Goal: Task Accomplishment & Management: Use online tool/utility

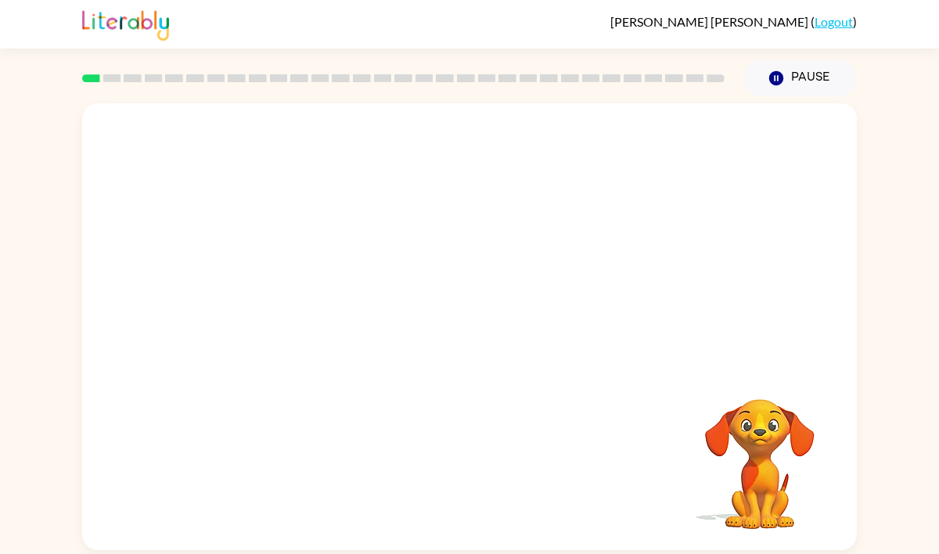
drag, startPoint x: 627, startPoint y: 58, endPoint x: 784, endPoint y: 126, distance: 171.3
click at [786, 124] on div "[PERSON_NAME] ( Logout ) Pause Pause Your browser must support playing .mp4 fil…" at bounding box center [469, 277] width 939 height 554
click at [290, 284] on video "Your browser must support playing .mp4 files to use Literably. Please try using…" at bounding box center [469, 234] width 774 height 263
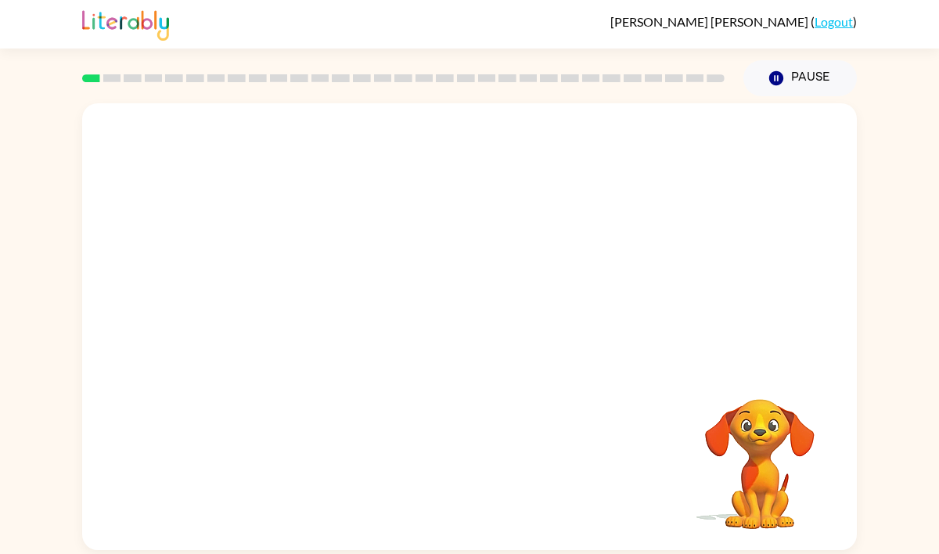
click at [290, 284] on video "Your browser must support playing .mp4 files to use Literably. Please try using…" at bounding box center [469, 234] width 774 height 263
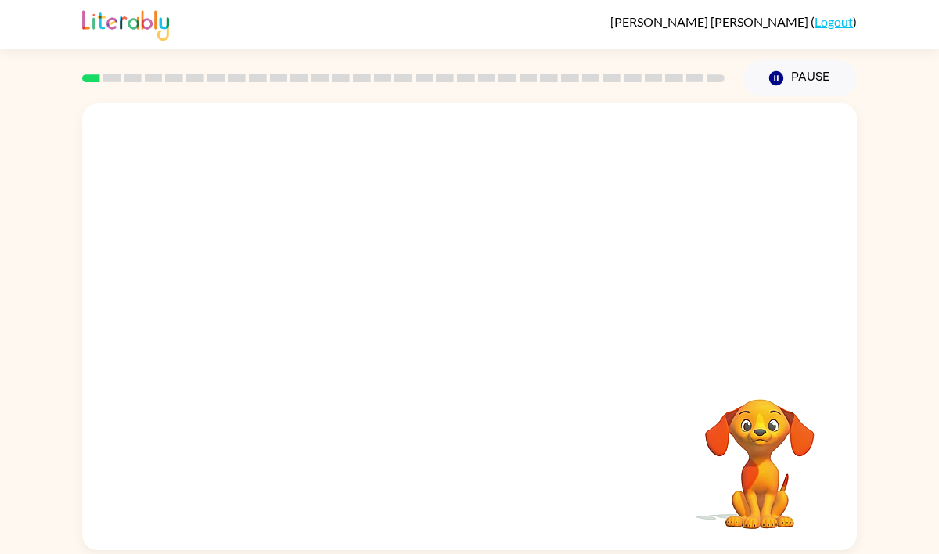
click at [290, 284] on video "Your browser must support playing .mp4 files to use Literably. Please try using…" at bounding box center [469, 234] width 774 height 263
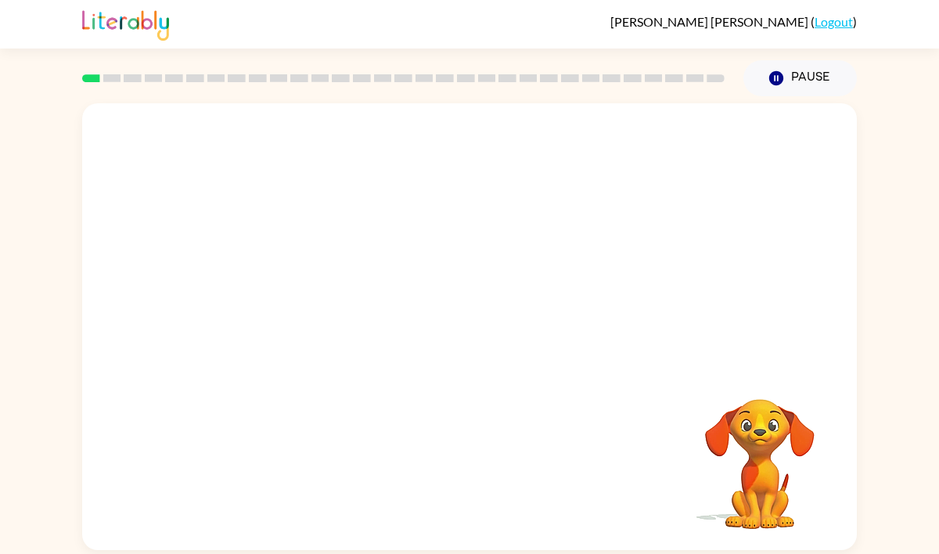
click at [290, 284] on video "Your browser must support playing .mp4 files to use Literably. Please try using…" at bounding box center [469, 234] width 774 height 263
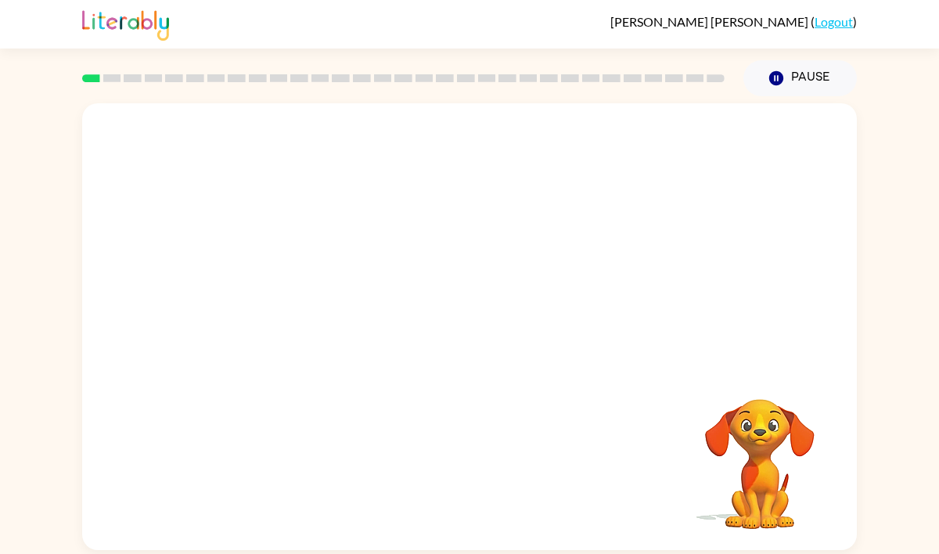
click at [290, 284] on video "Your browser must support playing .mp4 files to use Literably. Please try using…" at bounding box center [469, 234] width 774 height 263
click at [290, 285] on video "Your browser must support playing .mp4 files to use Literably. Please try using…" at bounding box center [469, 234] width 774 height 263
click at [290, 286] on video "Your browser must support playing .mp4 files to use Literably. Please try using…" at bounding box center [469, 234] width 774 height 263
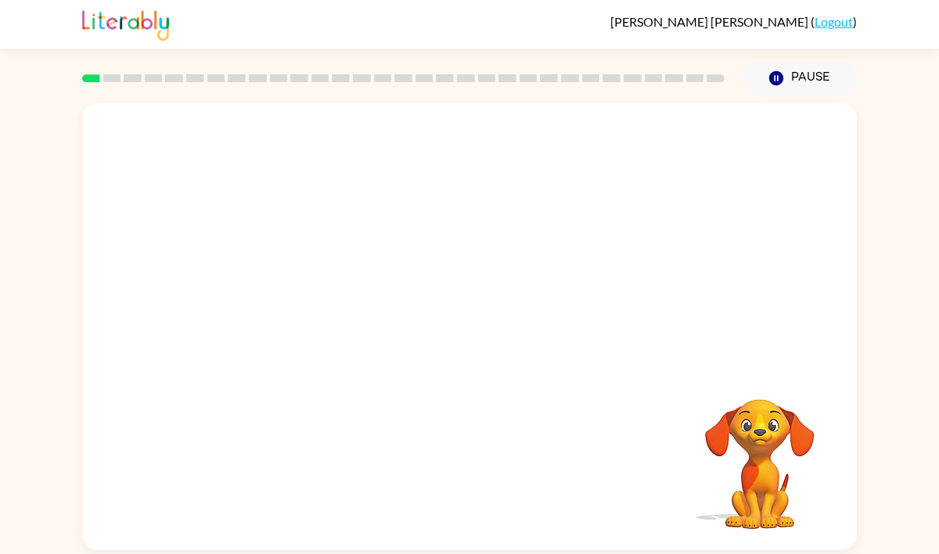
click at [290, 286] on video "Your browser must support playing .mp4 files to use Literably. Please try using…" at bounding box center [469, 234] width 774 height 263
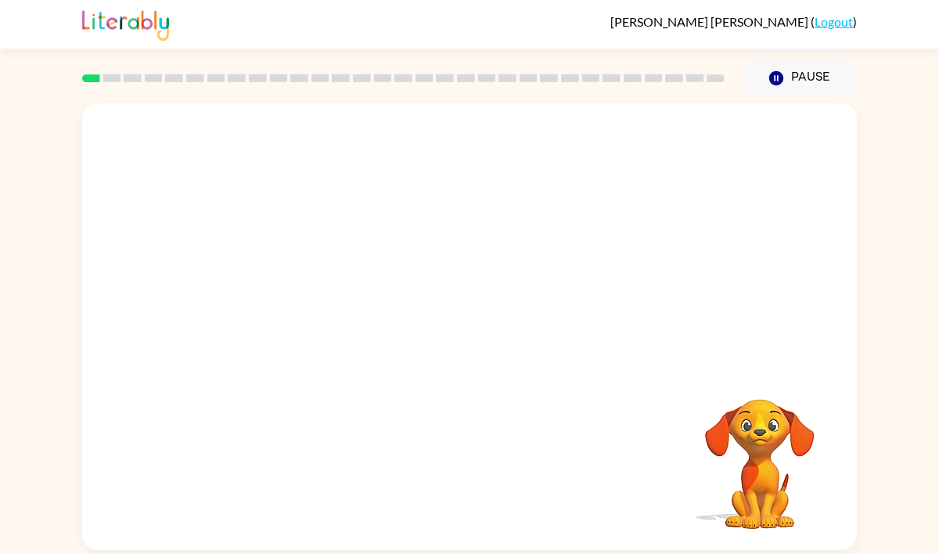
click at [290, 286] on video "Your browser must support playing .mp4 files to use Literably. Please try using…" at bounding box center [469, 234] width 774 height 263
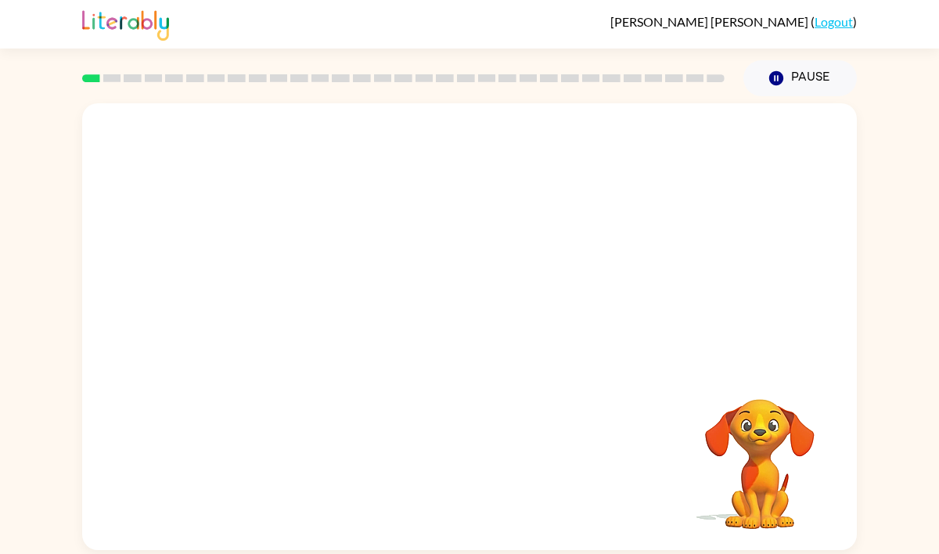
click at [290, 286] on video "Your browser must support playing .mp4 files to use Literably. Please try using…" at bounding box center [469, 234] width 774 height 263
click at [331, 293] on video "Your browser must support playing .mp4 files to use Literably. Please try using…" at bounding box center [469, 234] width 774 height 263
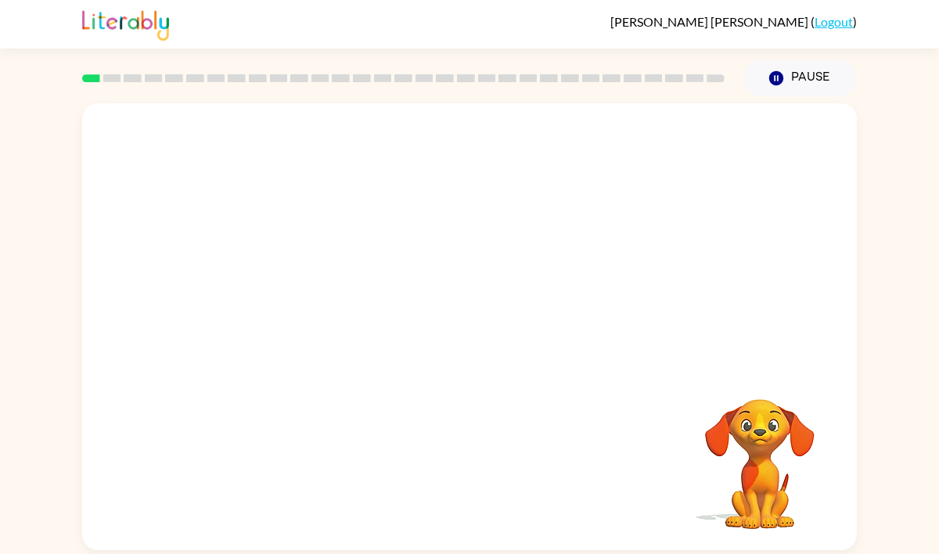
click at [297, 305] on video "Your browser must support playing .mp4 files to use Literably. Please try using…" at bounding box center [469, 234] width 774 height 263
click at [296, 304] on video "Your browser must support playing .mp4 files to use Literably. Please try using…" at bounding box center [469, 234] width 774 height 263
click at [296, 287] on video "Your browser must support playing .mp4 files to use Literably. Please try using…" at bounding box center [469, 234] width 774 height 263
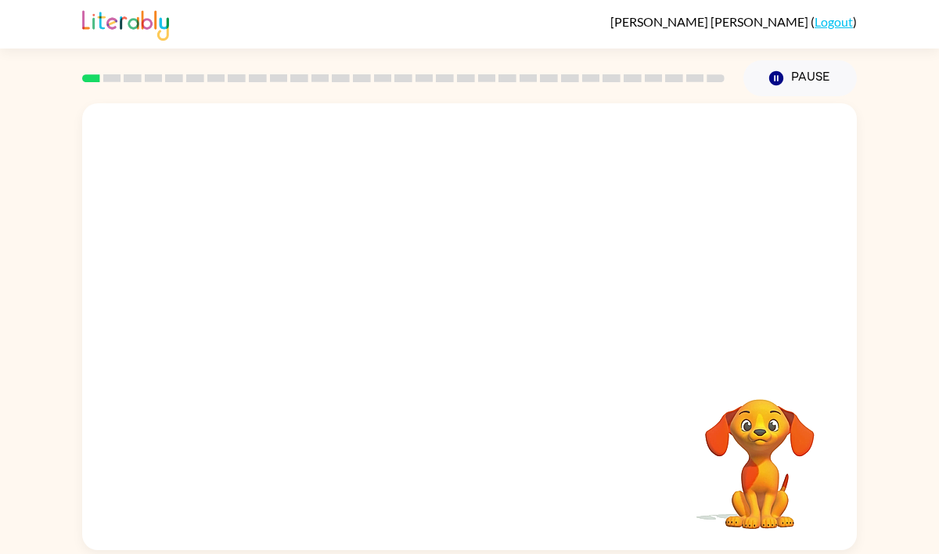
click at [296, 293] on video "Your browser must support playing .mp4 files to use Literably. Please try using…" at bounding box center [469, 234] width 774 height 263
click at [489, 333] on button "button" at bounding box center [469, 334] width 100 height 57
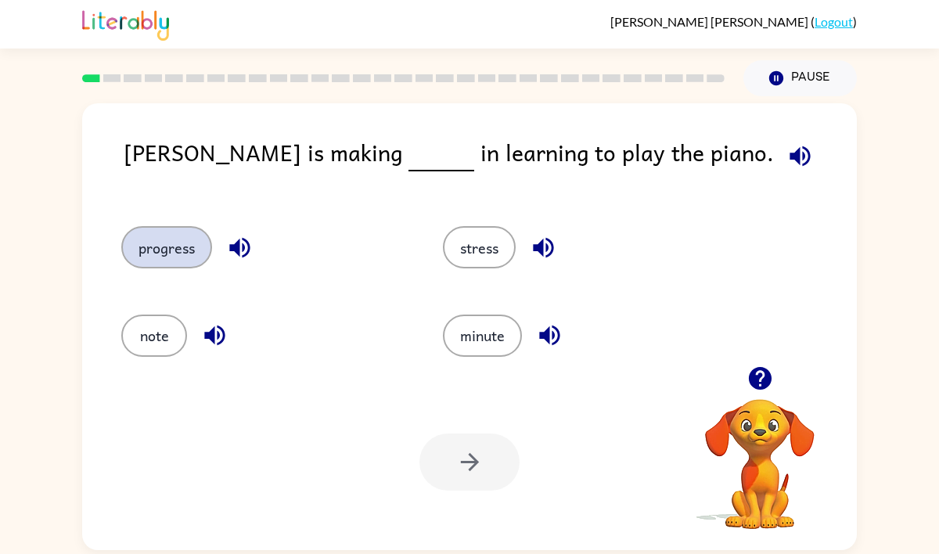
click at [151, 249] on button "progress" at bounding box center [166, 247] width 91 height 42
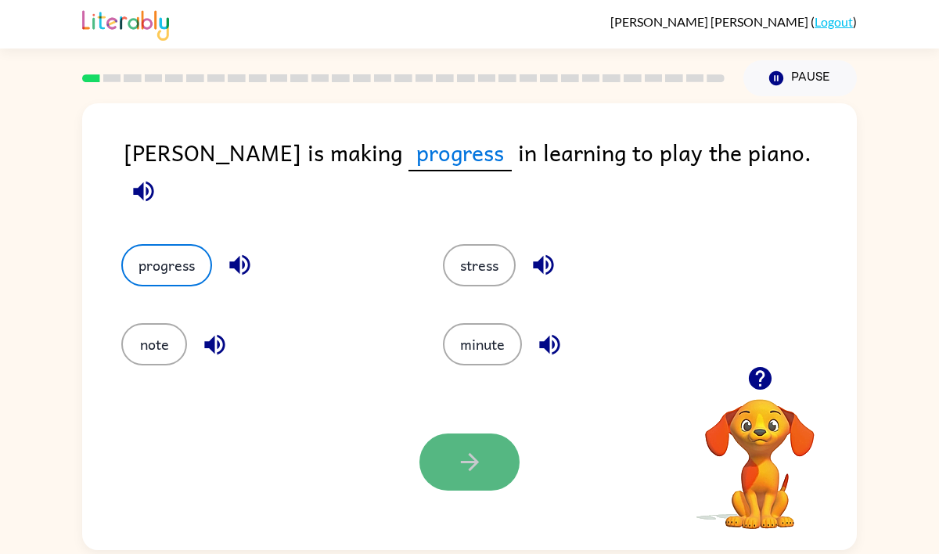
click at [466, 444] on button "button" at bounding box center [469, 461] width 100 height 57
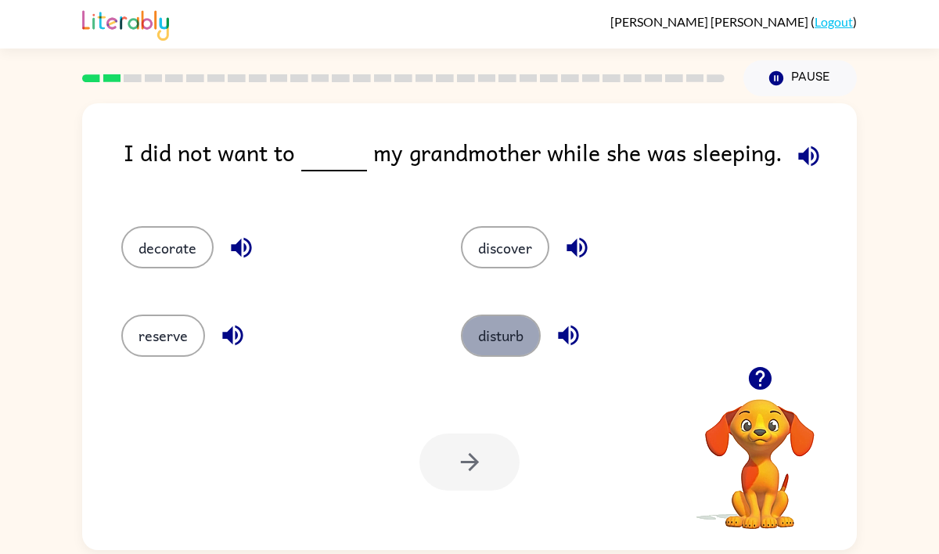
click at [486, 328] on button "disturb" at bounding box center [501, 335] width 80 height 42
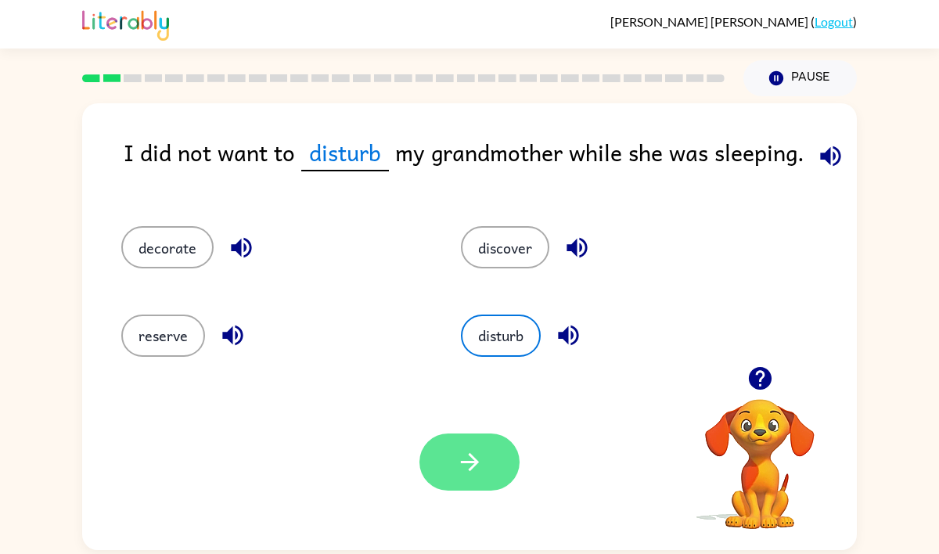
click at [471, 448] on icon "button" at bounding box center [469, 461] width 27 height 27
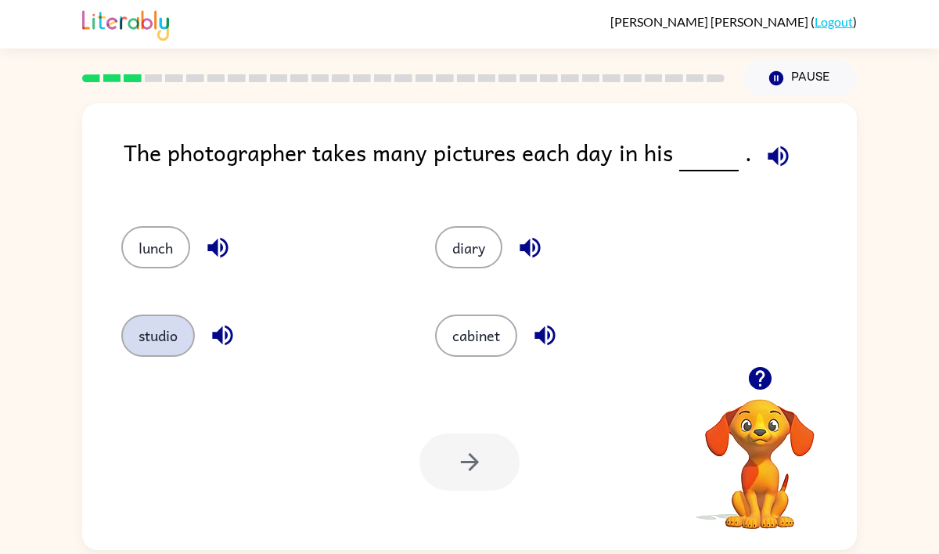
click at [160, 339] on button "studio" at bounding box center [158, 335] width 74 height 42
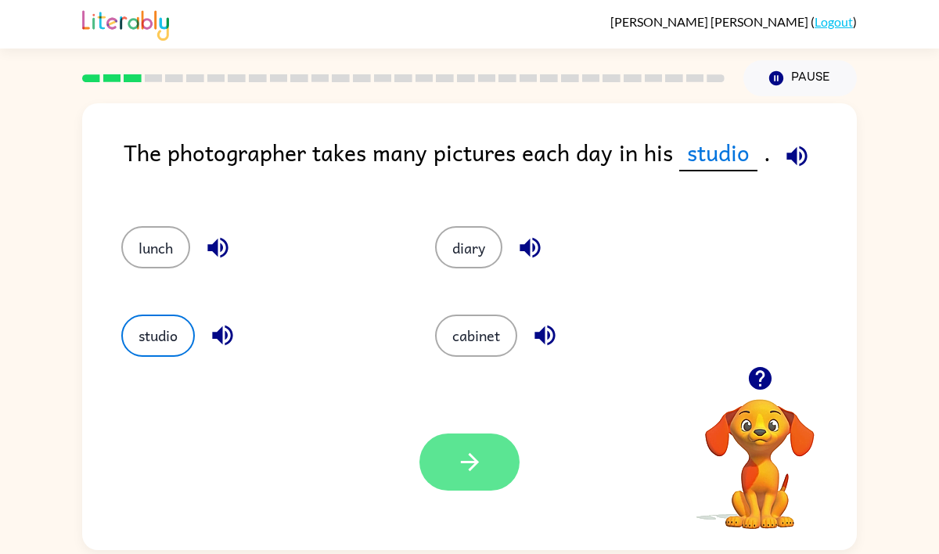
click at [457, 451] on icon "button" at bounding box center [469, 461] width 27 height 27
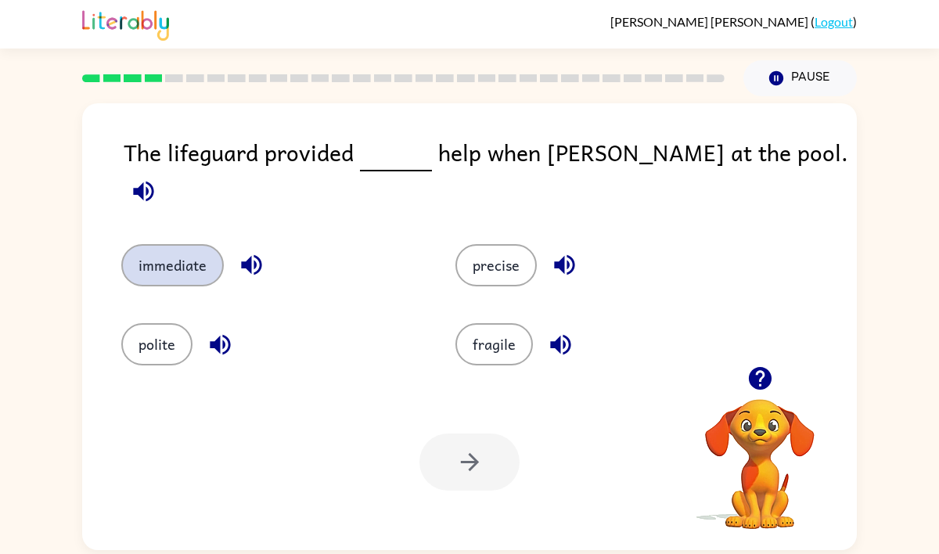
click at [190, 244] on button "immediate" at bounding box center [172, 265] width 102 height 42
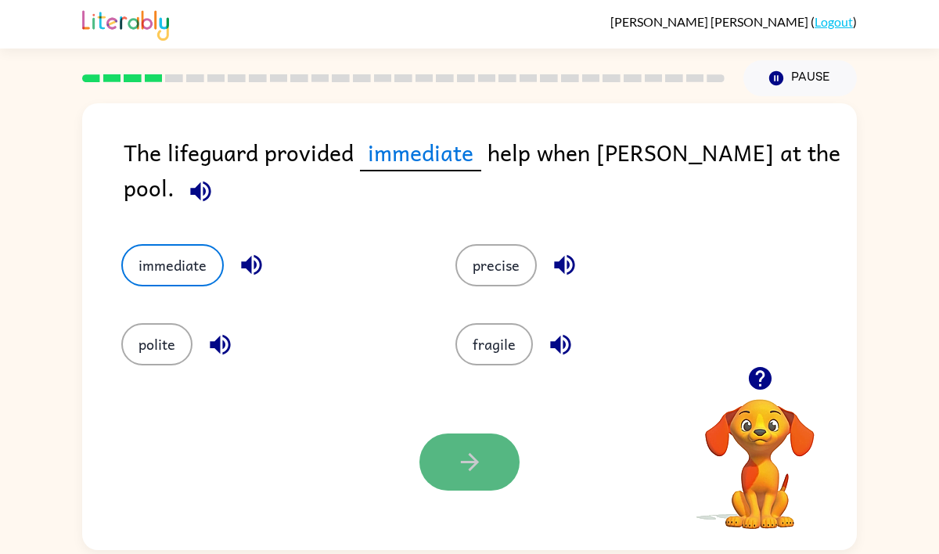
click at [457, 441] on button "button" at bounding box center [469, 461] width 100 height 57
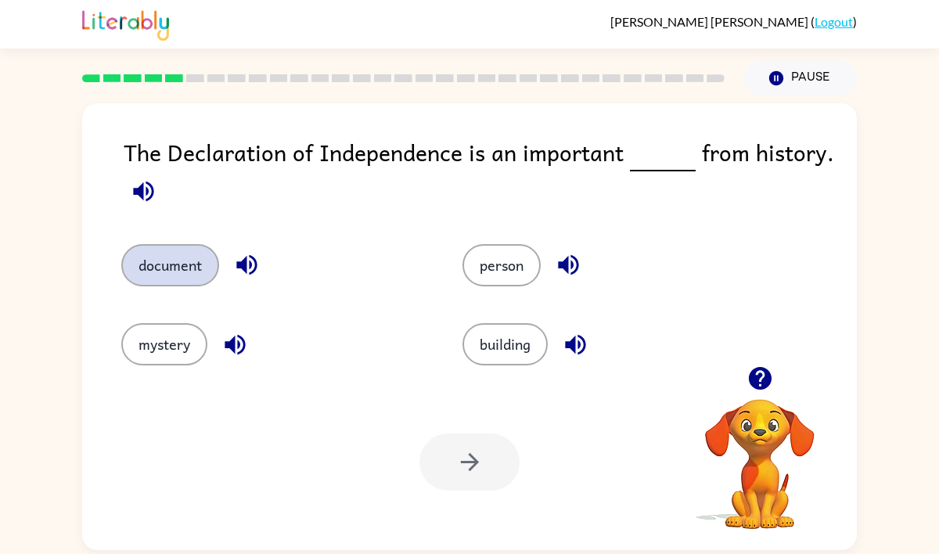
click at [192, 256] on button "document" at bounding box center [170, 265] width 98 height 42
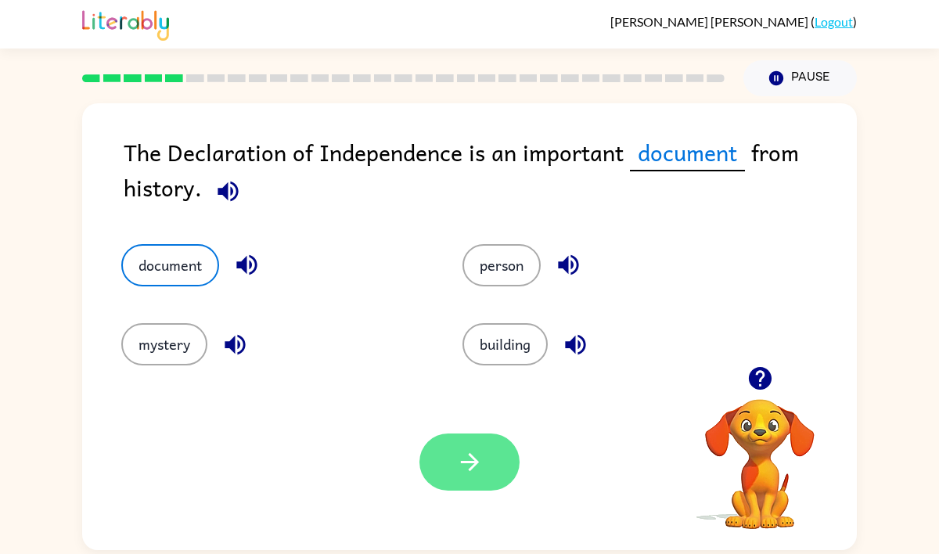
click at [476, 455] on icon "button" at bounding box center [469, 461] width 27 height 27
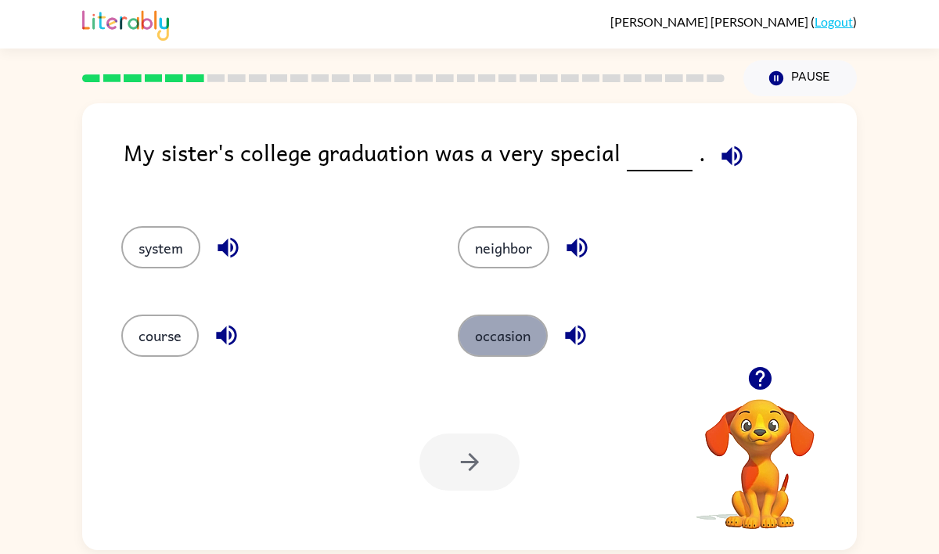
click at [497, 336] on button "occasion" at bounding box center [503, 335] width 90 height 42
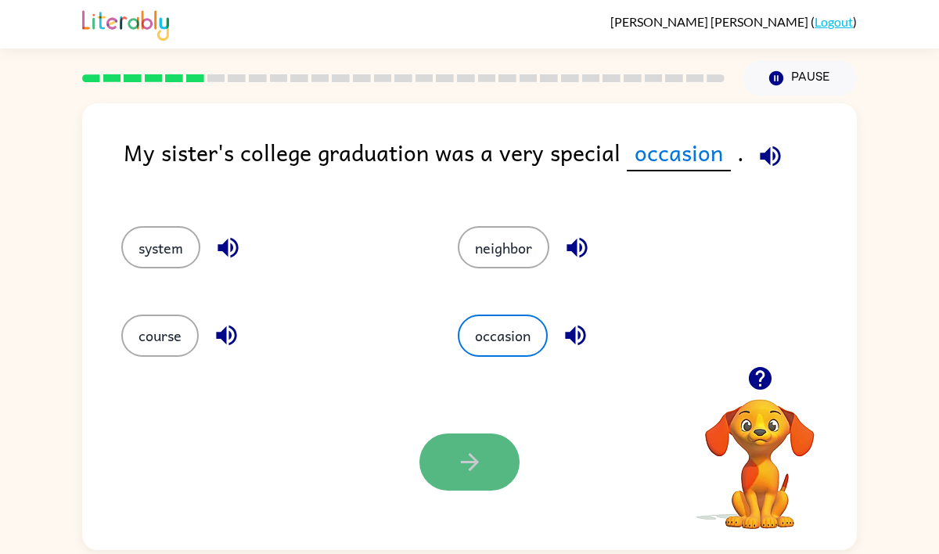
click at [475, 443] on button "button" at bounding box center [469, 461] width 100 height 57
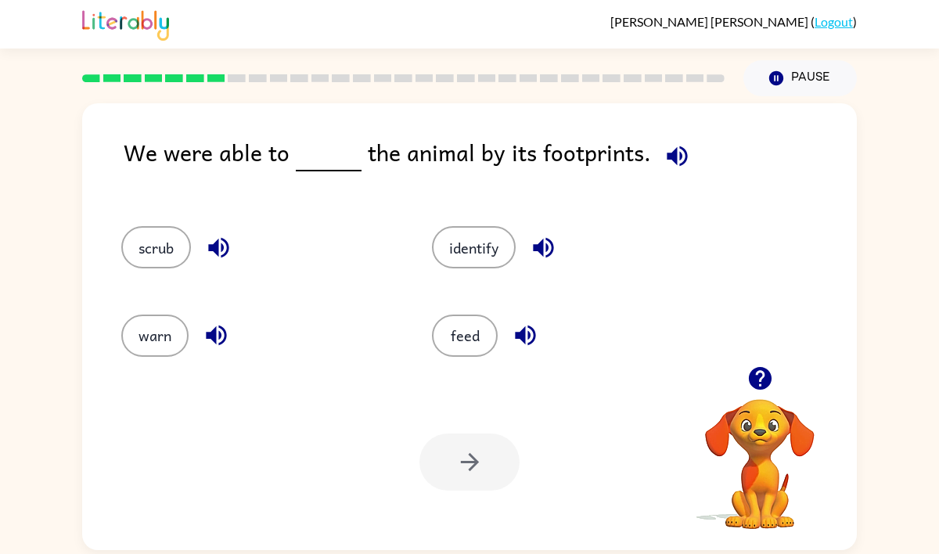
click at [465, 222] on div "identify" at bounding box center [557, 240] width 311 height 88
click at [465, 228] on button "identify" at bounding box center [474, 247] width 84 height 42
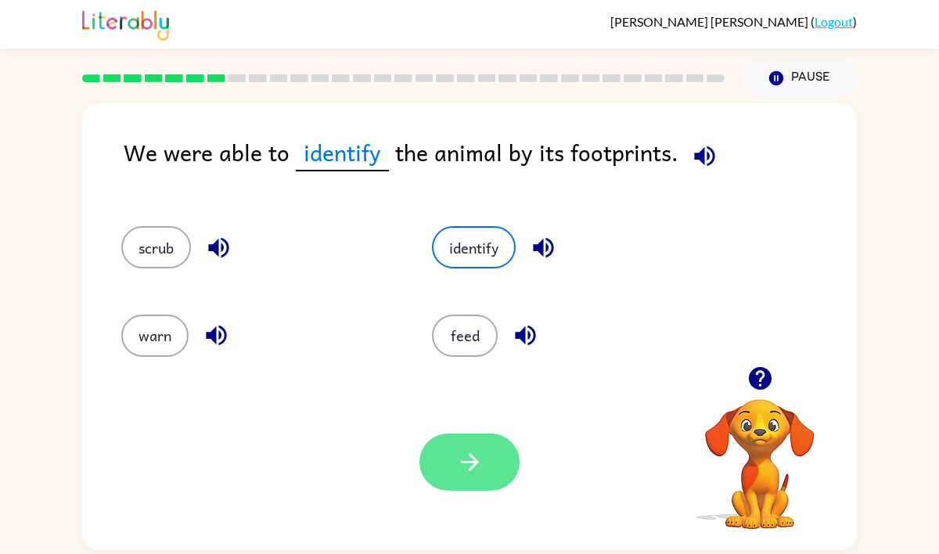
click at [501, 463] on button "button" at bounding box center [469, 461] width 100 height 57
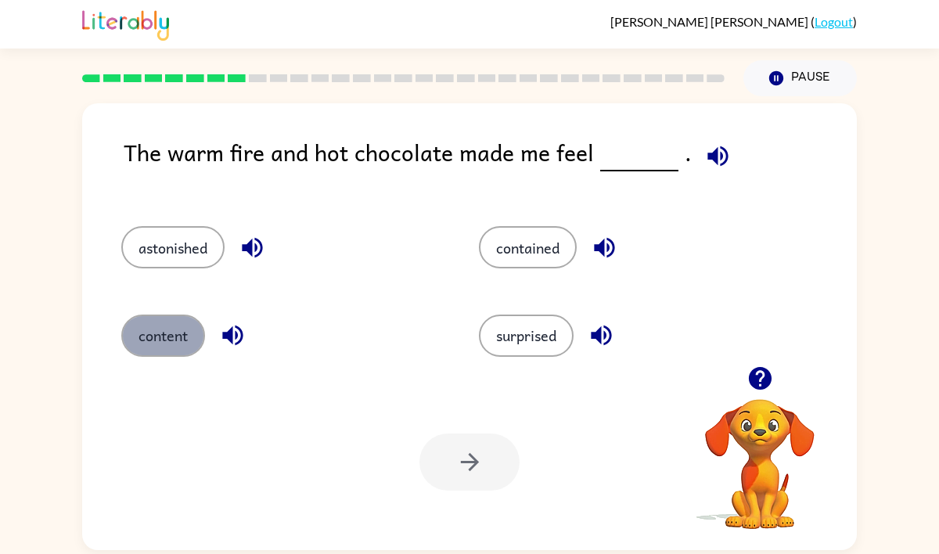
click at [141, 328] on button "content" at bounding box center [163, 335] width 84 height 42
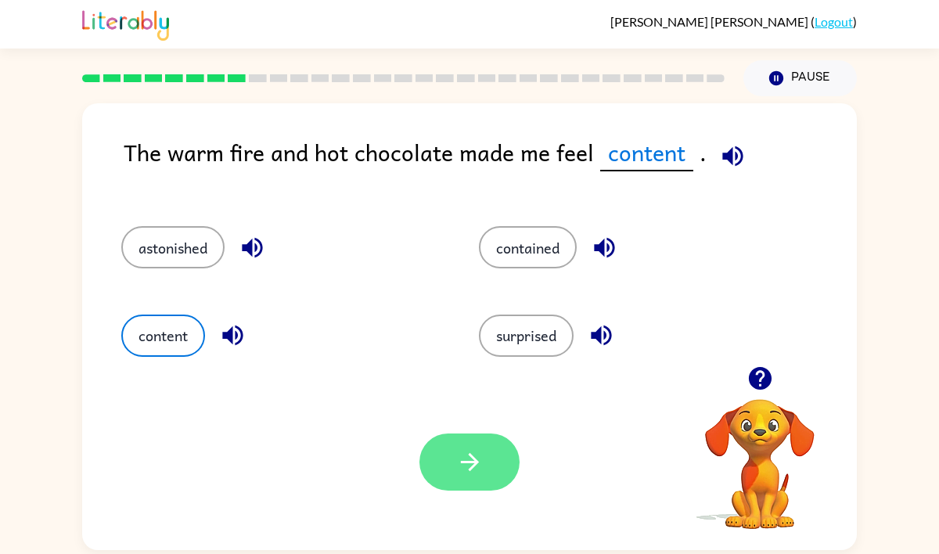
click at [451, 448] on button "button" at bounding box center [469, 461] width 100 height 57
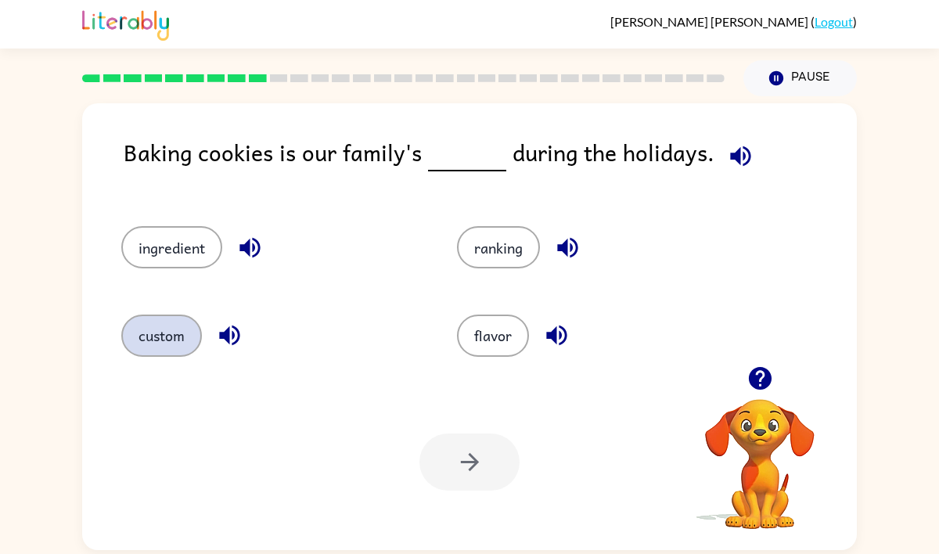
click at [153, 339] on button "custom" at bounding box center [161, 335] width 81 height 42
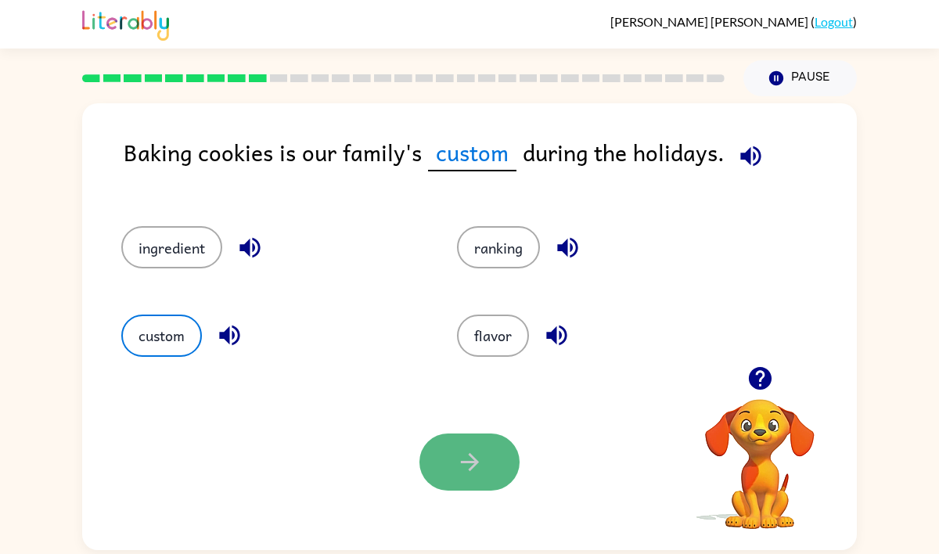
click at [512, 445] on button "button" at bounding box center [469, 461] width 100 height 57
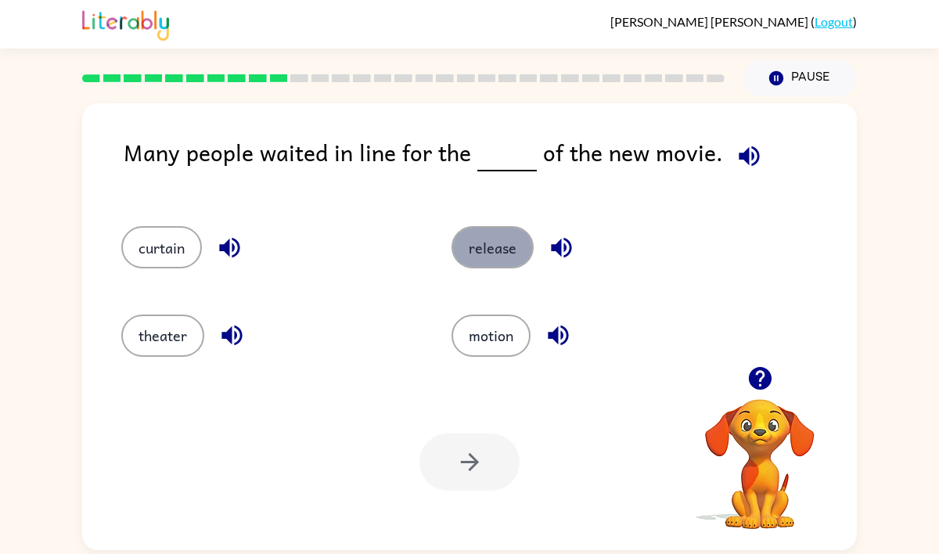
click at [483, 253] on button "release" at bounding box center [492, 247] width 82 height 42
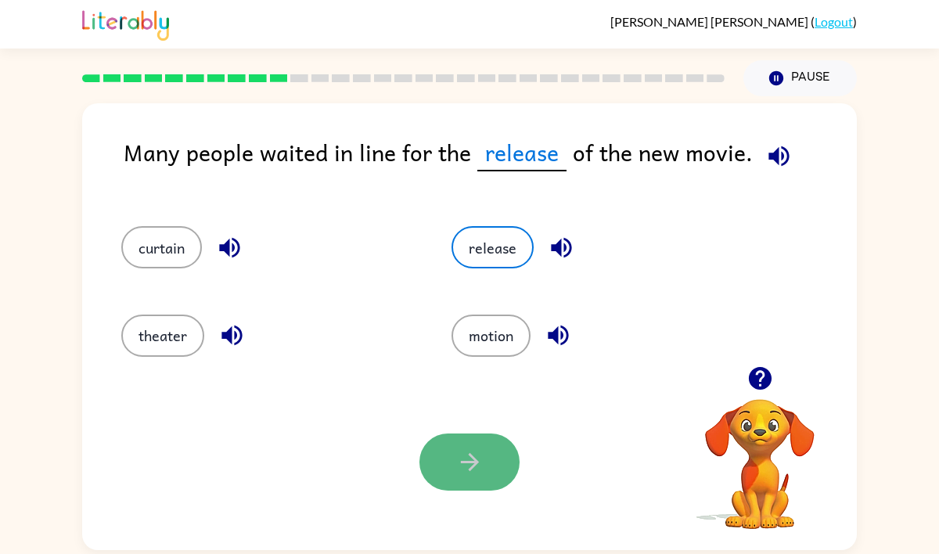
click at [478, 448] on icon "button" at bounding box center [469, 461] width 27 height 27
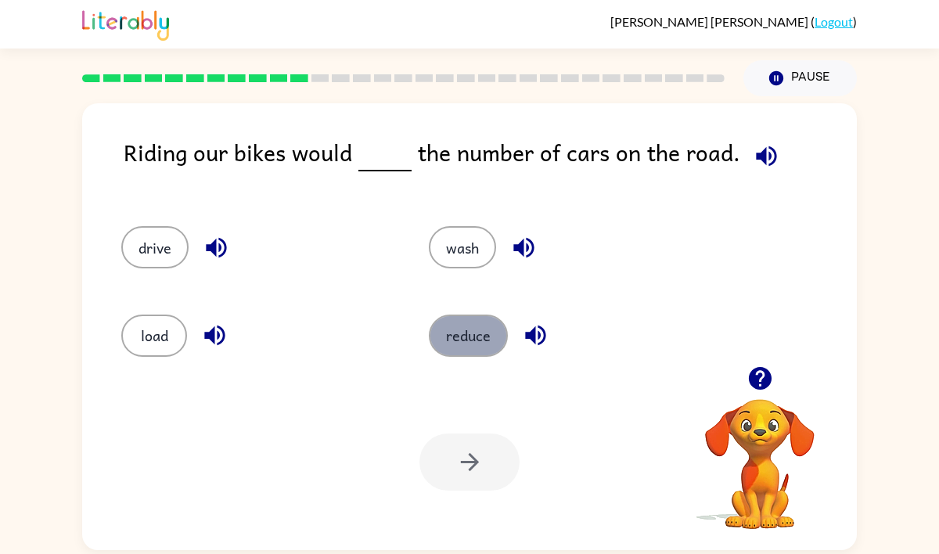
click at [454, 339] on button "reduce" at bounding box center [468, 335] width 79 height 42
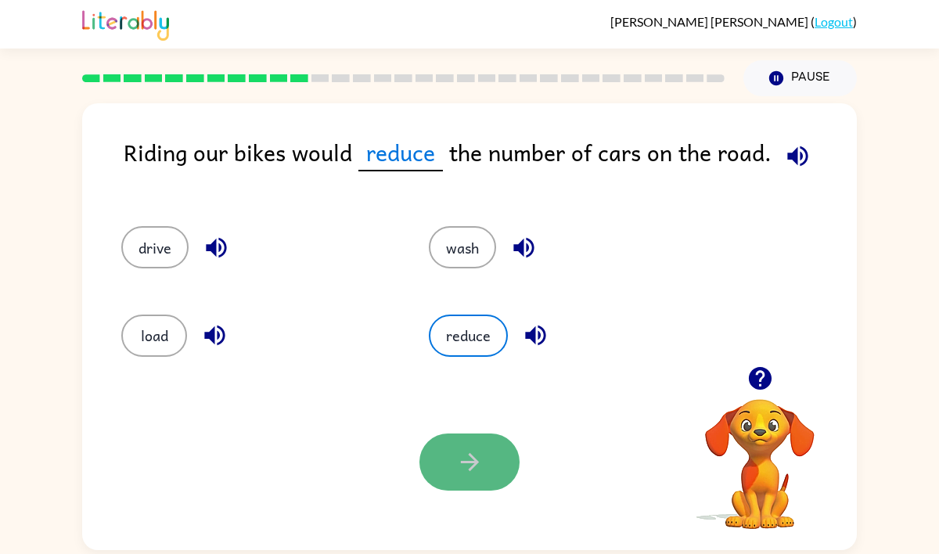
click at [448, 461] on button "button" at bounding box center [469, 461] width 100 height 57
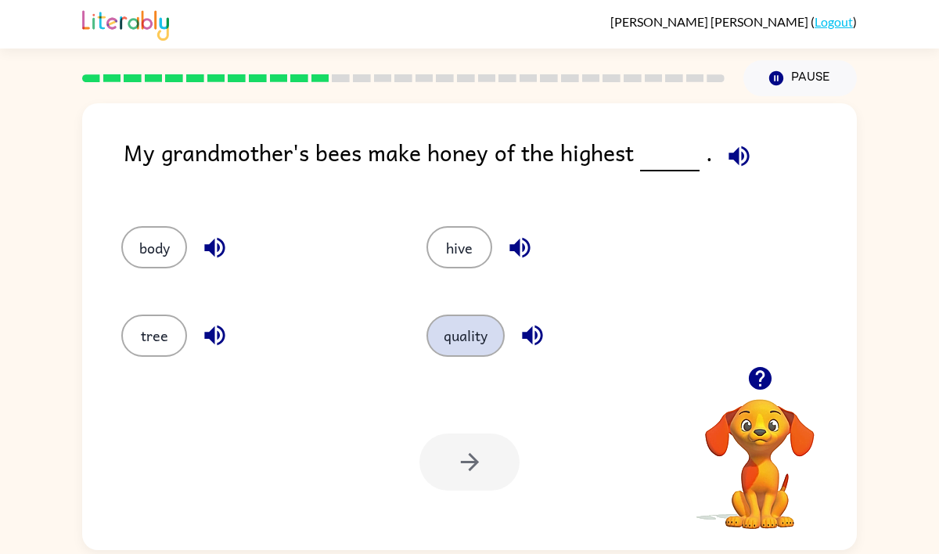
click at [460, 334] on button "quality" at bounding box center [465, 335] width 78 height 42
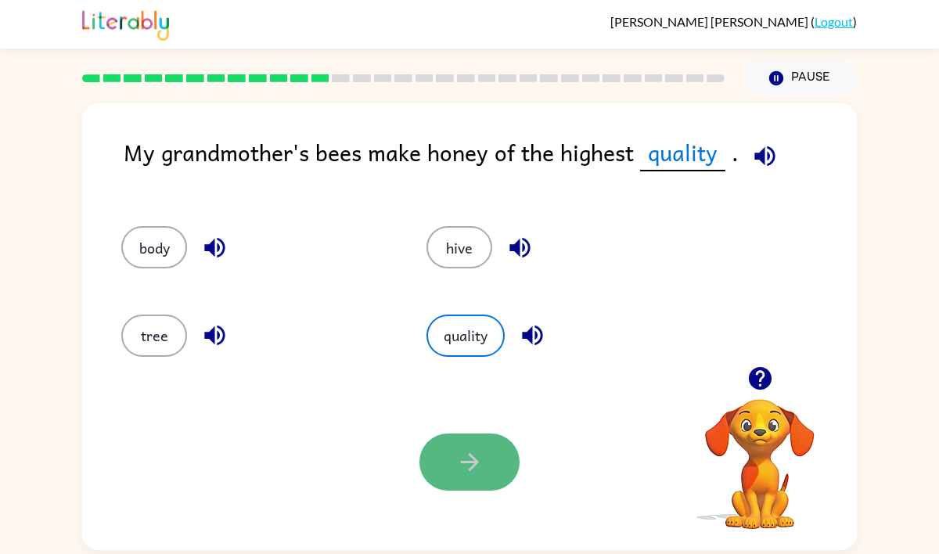
click at [456, 459] on icon "button" at bounding box center [469, 461] width 27 height 27
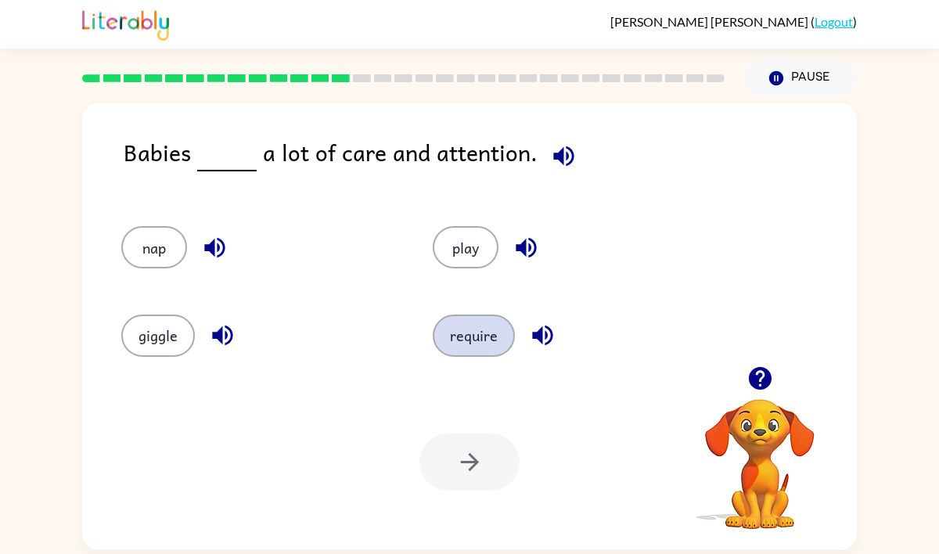
drag, startPoint x: 459, startPoint y: 319, endPoint x: 459, endPoint y: 337, distance: 18.0
click at [459, 320] on button "require" at bounding box center [474, 335] width 82 height 42
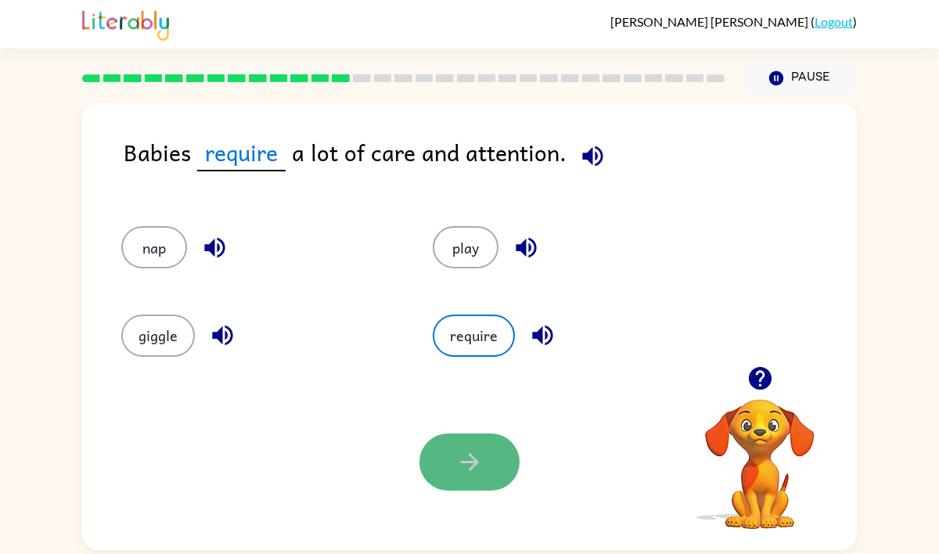
click at [458, 451] on icon "button" at bounding box center [469, 461] width 27 height 27
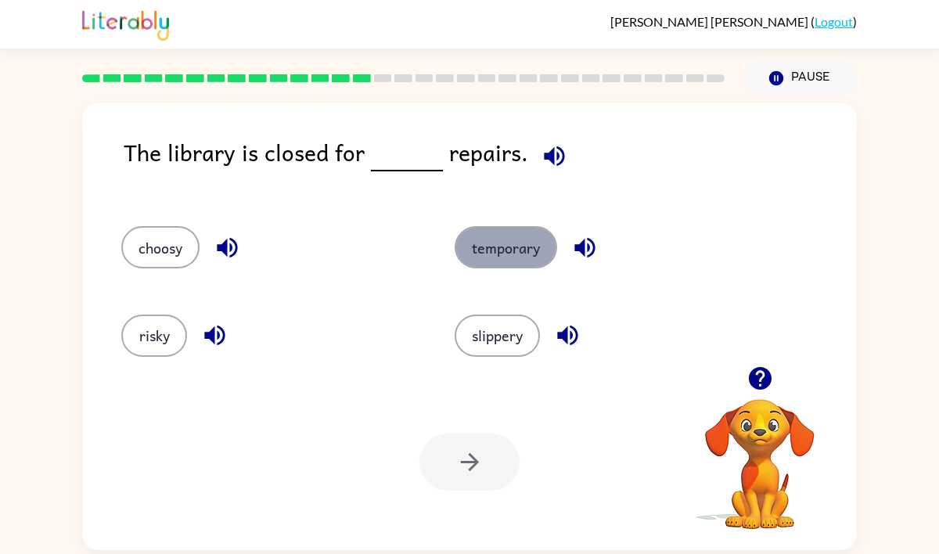
click at [507, 244] on button "temporary" at bounding box center [505, 247] width 102 height 42
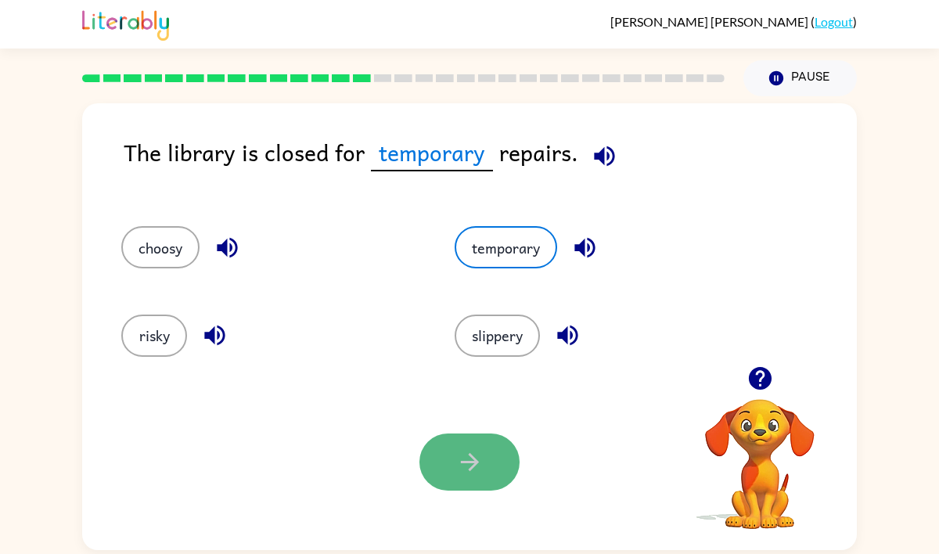
click at [462, 458] on icon "button" at bounding box center [469, 461] width 27 height 27
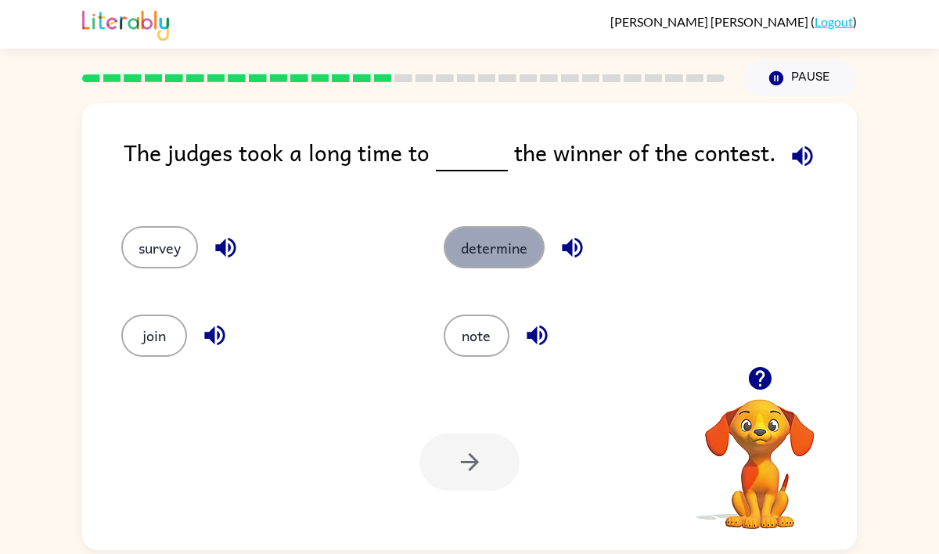
click at [487, 226] on button "determine" at bounding box center [493, 247] width 101 height 42
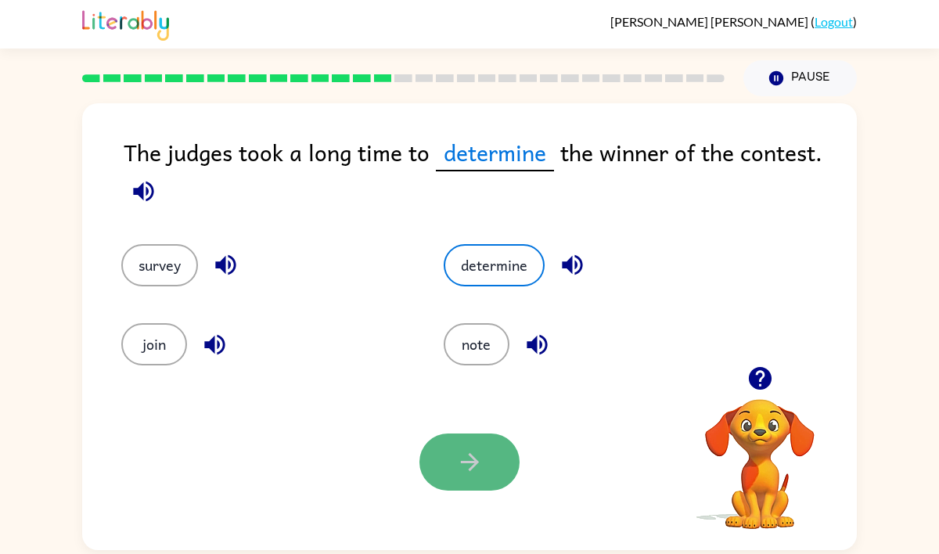
click at [481, 461] on icon "button" at bounding box center [469, 461] width 27 height 27
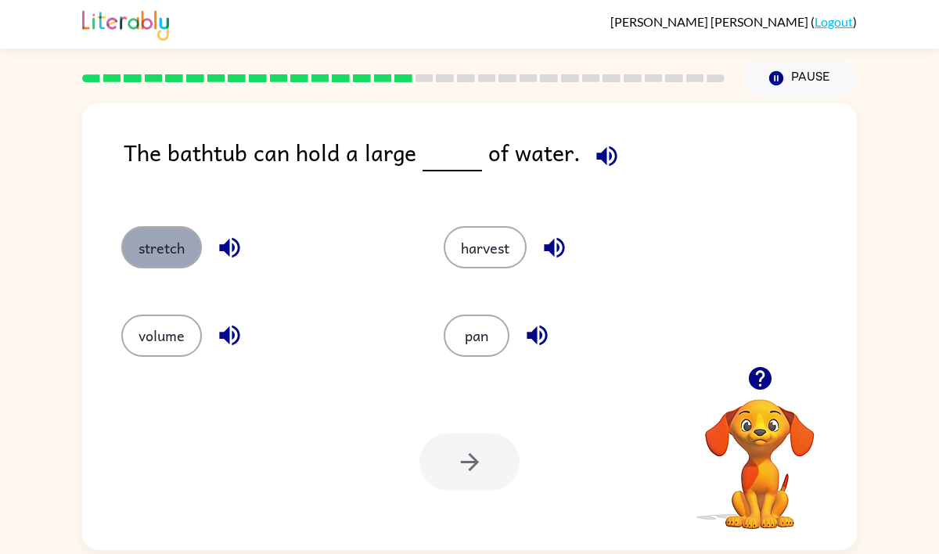
click at [167, 252] on button "stretch" at bounding box center [161, 247] width 81 height 42
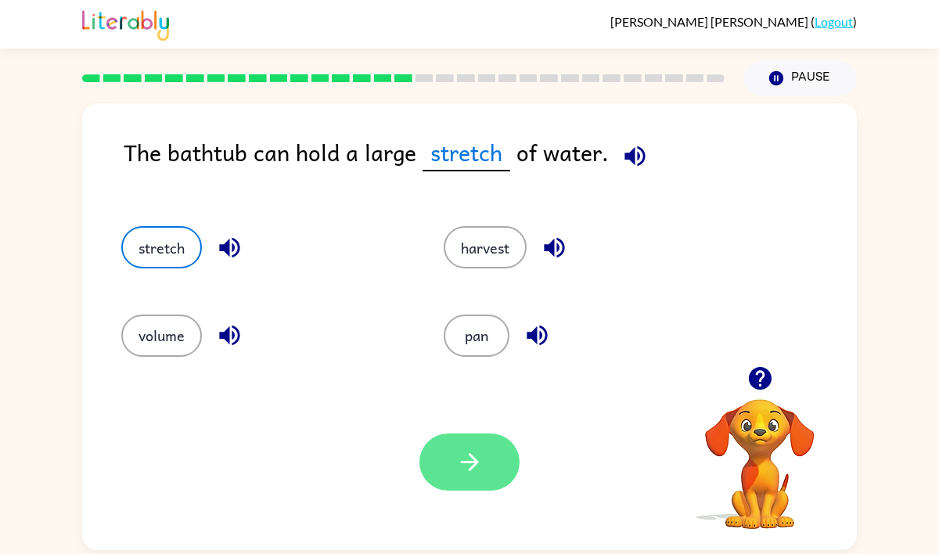
click at [491, 451] on button "button" at bounding box center [469, 461] width 100 height 57
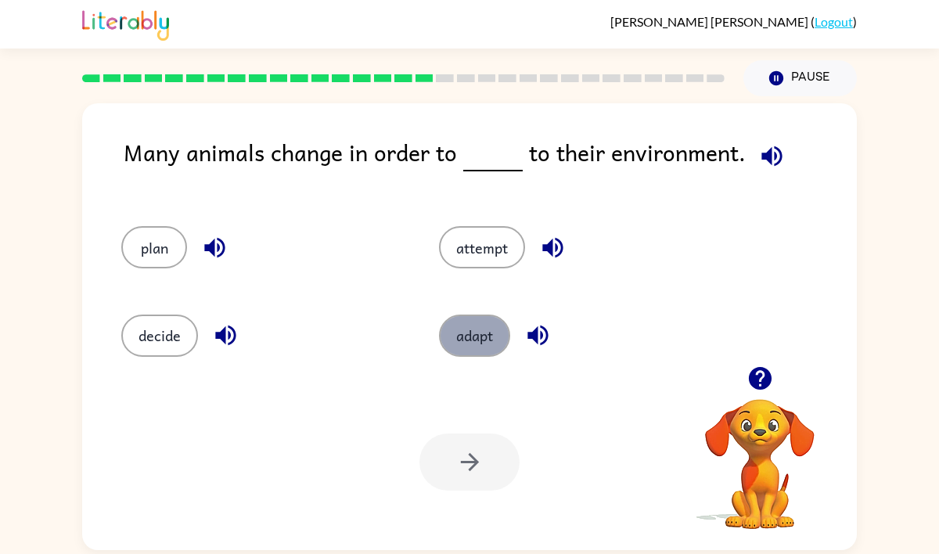
click at [470, 327] on button "adapt" at bounding box center [474, 335] width 71 height 42
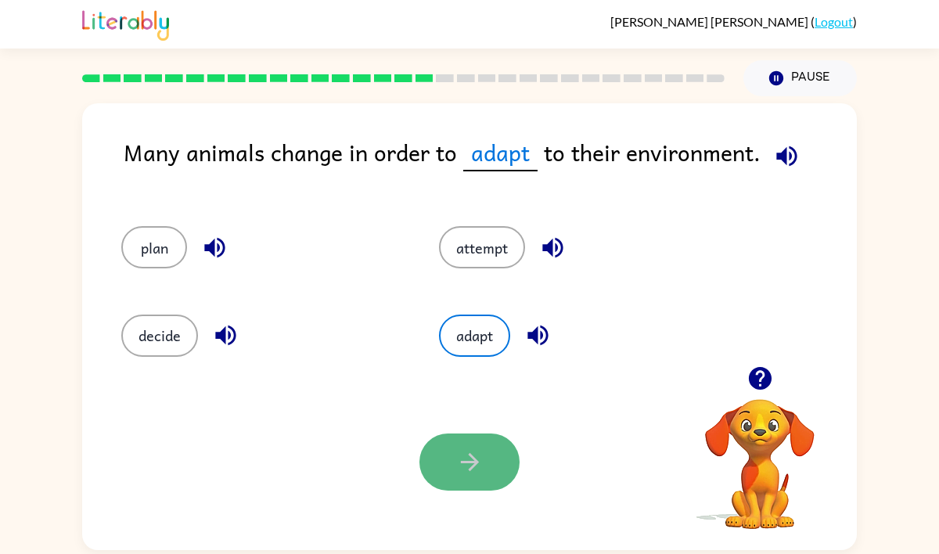
click at [456, 472] on icon "button" at bounding box center [469, 461] width 27 height 27
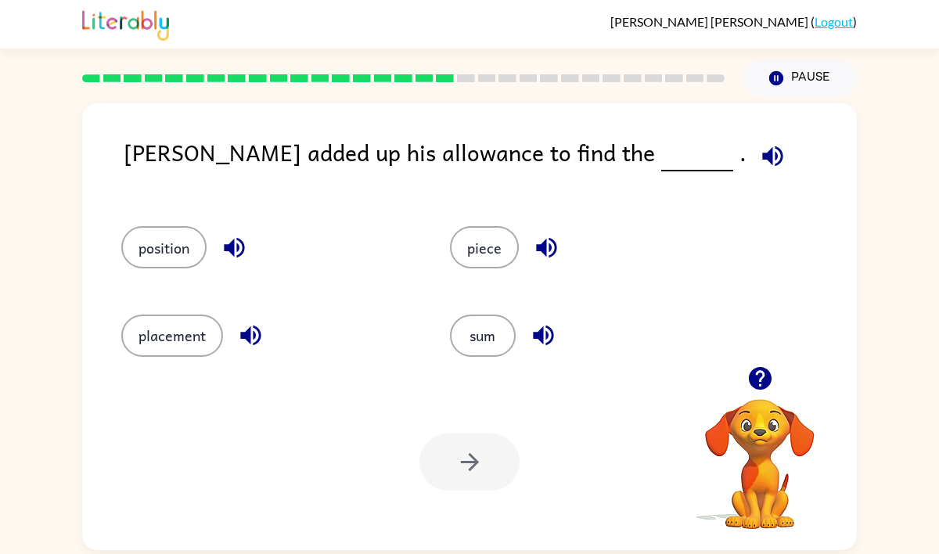
click at [476, 358] on div "sum" at bounding box center [584, 329] width 328 height 88
click at [479, 326] on button "sum" at bounding box center [483, 335] width 66 height 42
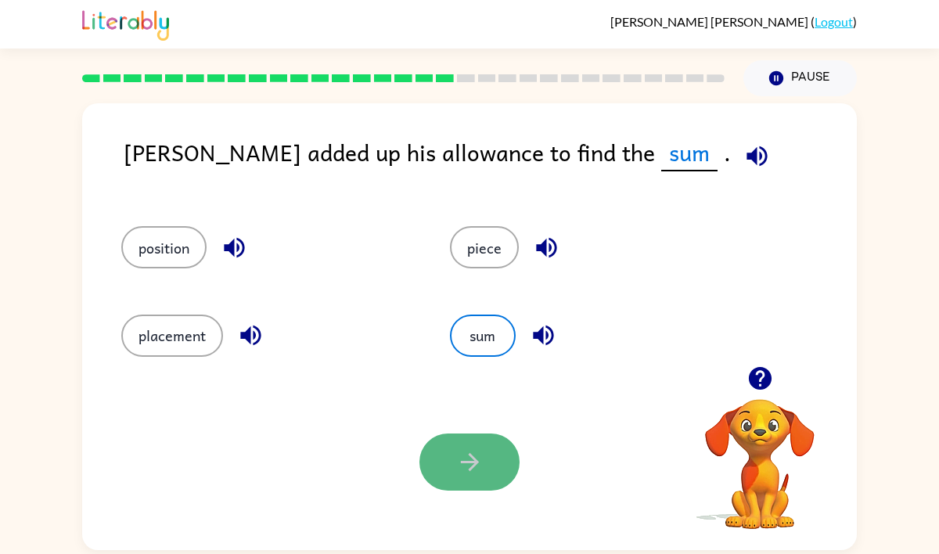
click at [477, 440] on button "button" at bounding box center [469, 461] width 100 height 57
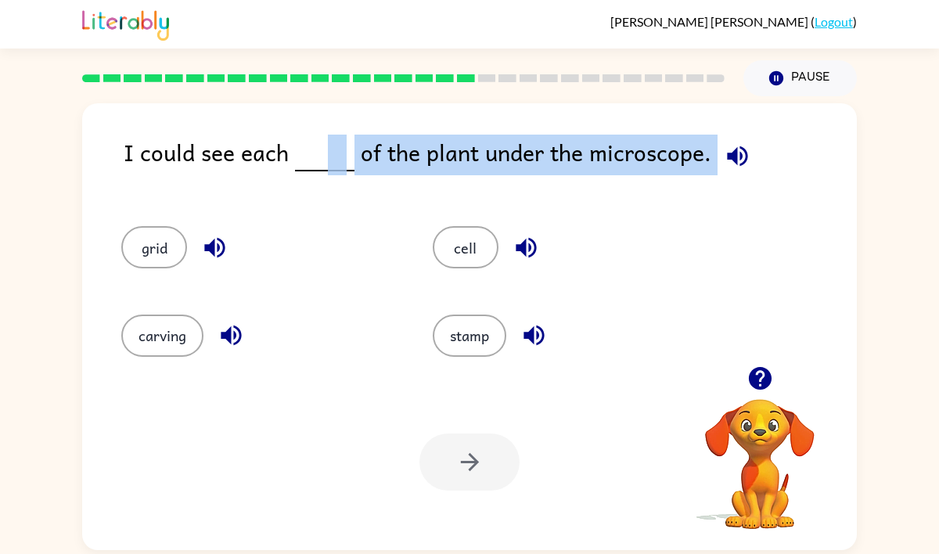
drag, startPoint x: 323, startPoint y: 154, endPoint x: 334, endPoint y: 245, distance: 91.4
click at [334, 245] on div "I could see each of the plant under the microscope. [MEDICAL_DATA] carving stam…" at bounding box center [469, 326] width 774 height 447
click at [334, 245] on div "grid" at bounding box center [258, 247] width 275 height 42
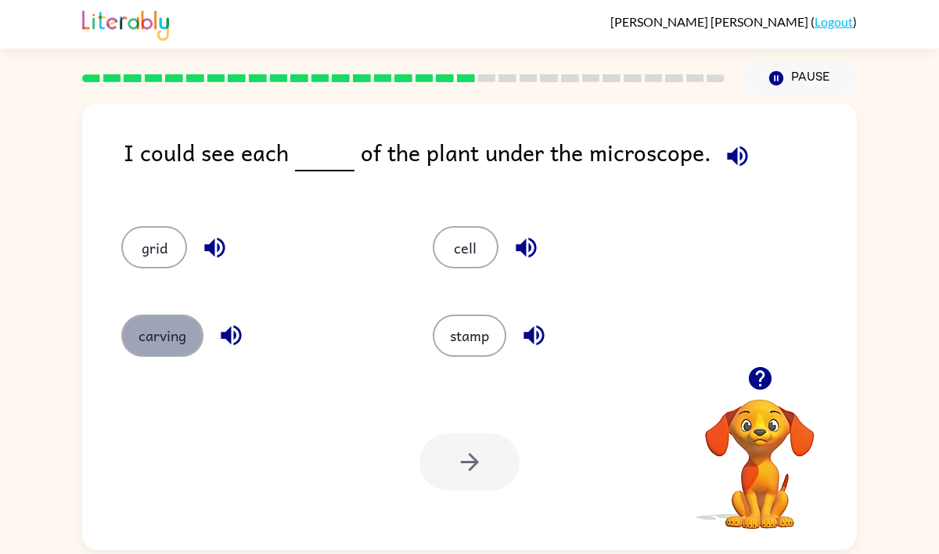
click at [143, 322] on button "carving" at bounding box center [162, 335] width 82 height 42
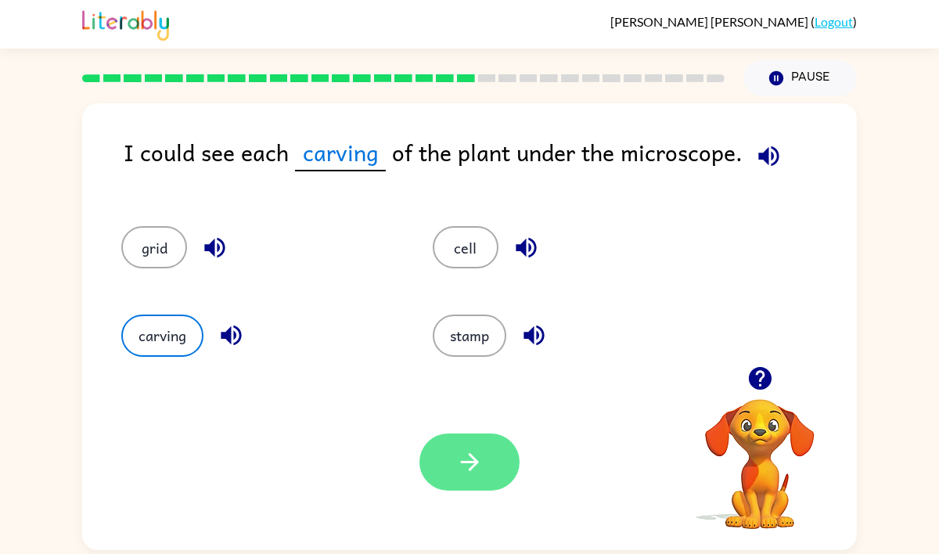
click at [488, 440] on button "button" at bounding box center [469, 461] width 100 height 57
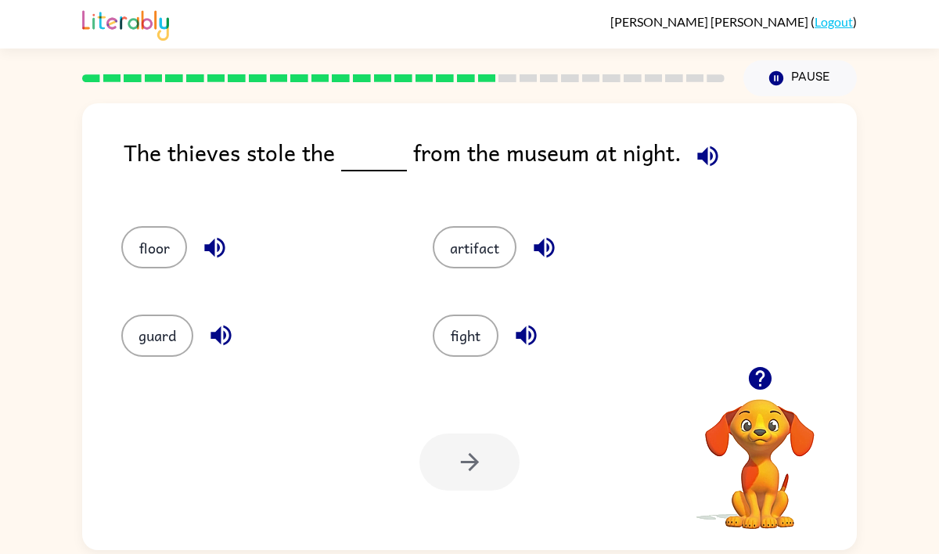
click at [456, 224] on div "artifact" at bounding box center [558, 240] width 311 height 88
click at [461, 260] on button "artifact" at bounding box center [475, 247] width 84 height 42
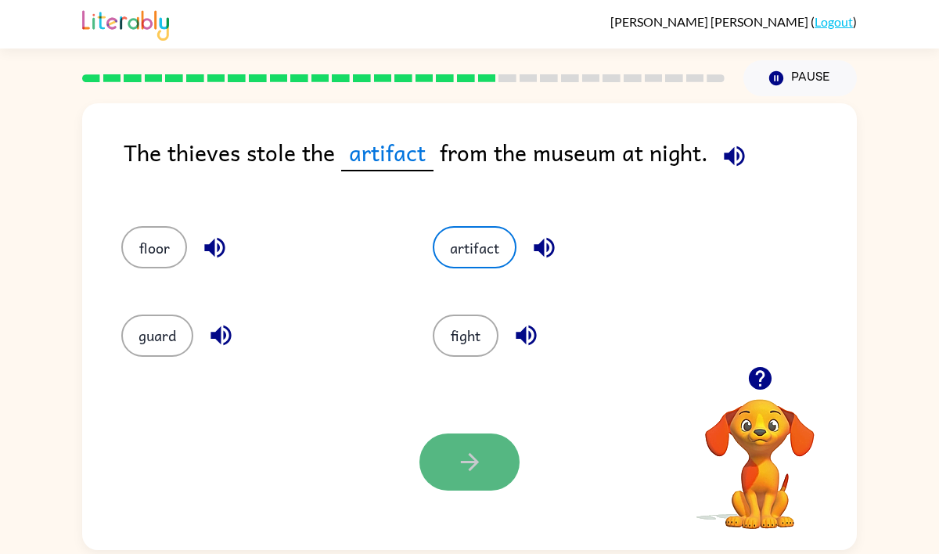
click at [465, 441] on button "button" at bounding box center [469, 461] width 100 height 57
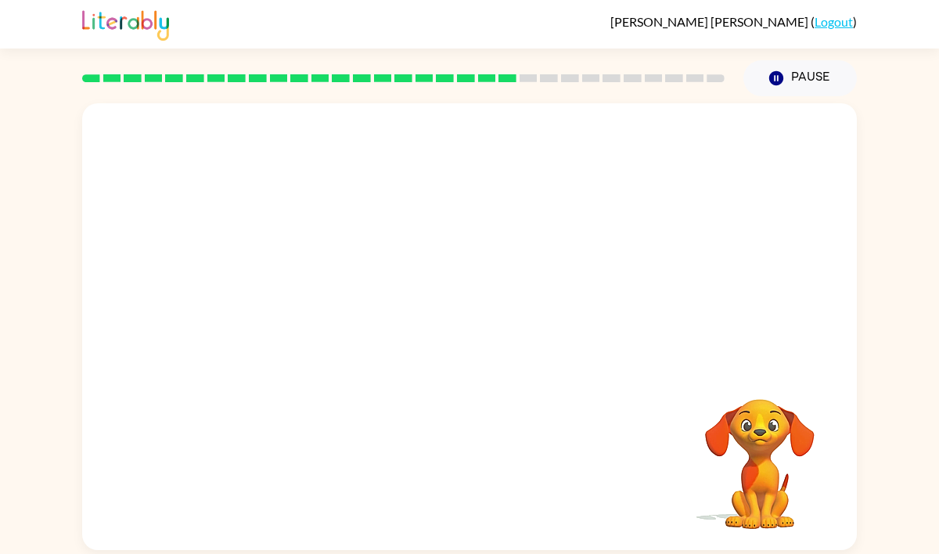
drag, startPoint x: 768, startPoint y: 304, endPoint x: 719, endPoint y: 481, distance: 183.5
click at [719, 481] on div "Your browser must support playing .mp4 files to use Literably. Please try using…" at bounding box center [469, 326] width 774 height 447
click at [807, 77] on button "Pause Pause" at bounding box center [799, 78] width 113 height 36
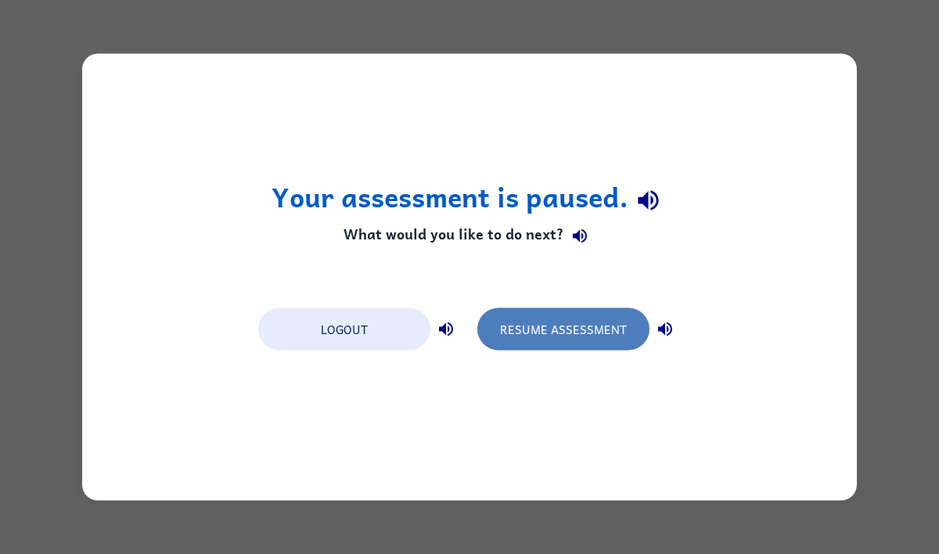
click at [565, 336] on button "Resume Assessment" at bounding box center [563, 329] width 172 height 42
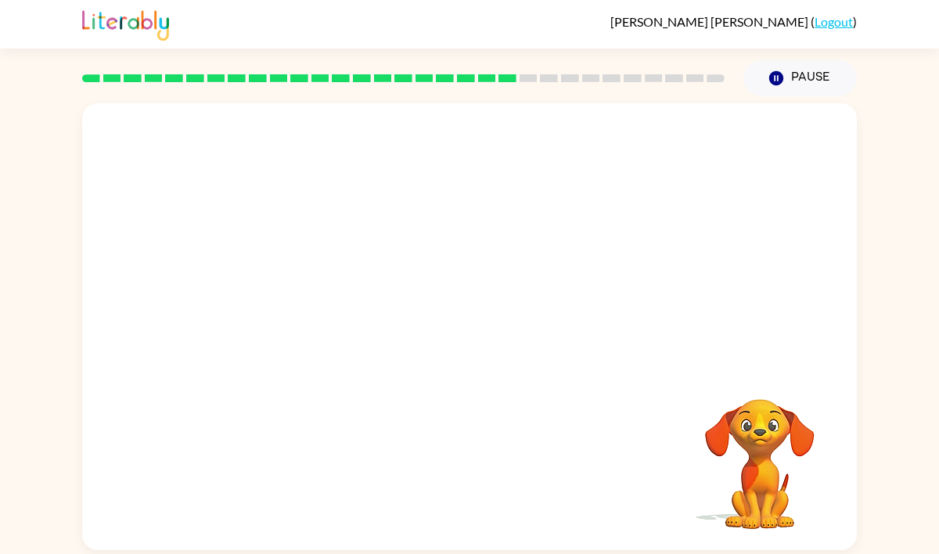
drag, startPoint x: 582, startPoint y: 117, endPoint x: 485, endPoint y: 446, distance: 343.3
click at [485, 448] on div "Your browser must support playing .mp4 files to use Literably. Please try using…" at bounding box center [469, 326] width 774 height 447
click at [328, 311] on video "Your browser must support playing .mp4 files to use Literably. Please try using…" at bounding box center [469, 234] width 774 height 263
click at [324, 295] on video "Your browser must support playing .mp4 files to use Literably. Please try using…" at bounding box center [469, 234] width 774 height 263
click at [368, 311] on video "Your browser must support playing .mp4 files to use Literably. Please try using…" at bounding box center [469, 234] width 774 height 263
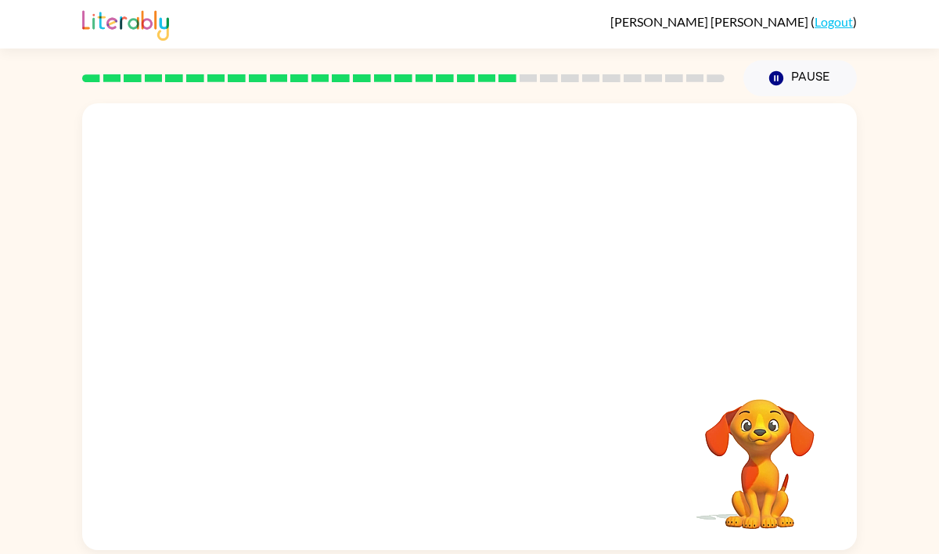
click at [371, 236] on video "Your browser must support playing .mp4 files to use Literably. Please try using…" at bounding box center [469, 234] width 774 height 263
click at [308, 368] on div "Your browser must support playing .mp4 files to use Literably. Please try using…" at bounding box center [469, 326] width 774 height 447
click at [318, 309] on video "Your browser must support playing .mp4 files to use Literably. Please try using…" at bounding box center [469, 234] width 774 height 263
click at [469, 326] on icon "button" at bounding box center [469, 334] width 18 height 18
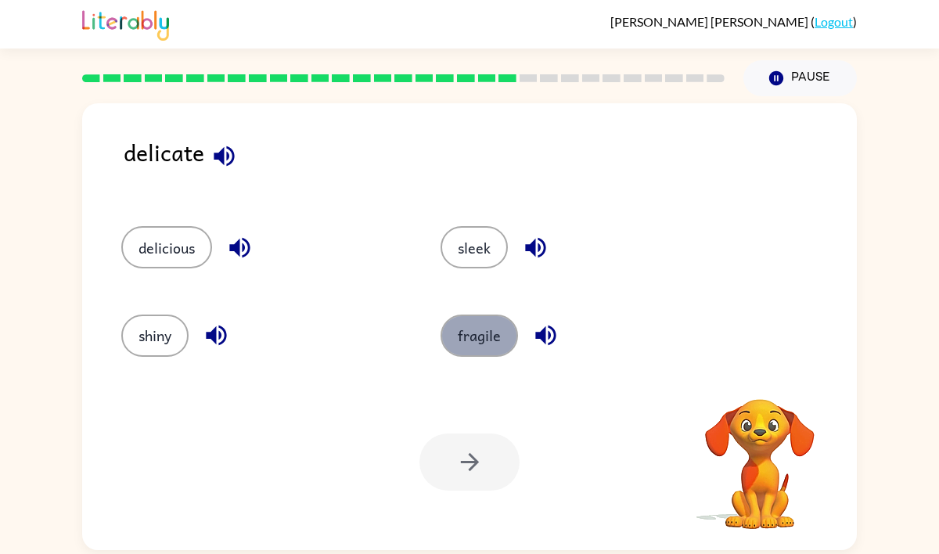
click at [485, 325] on button "fragile" at bounding box center [478, 335] width 77 height 42
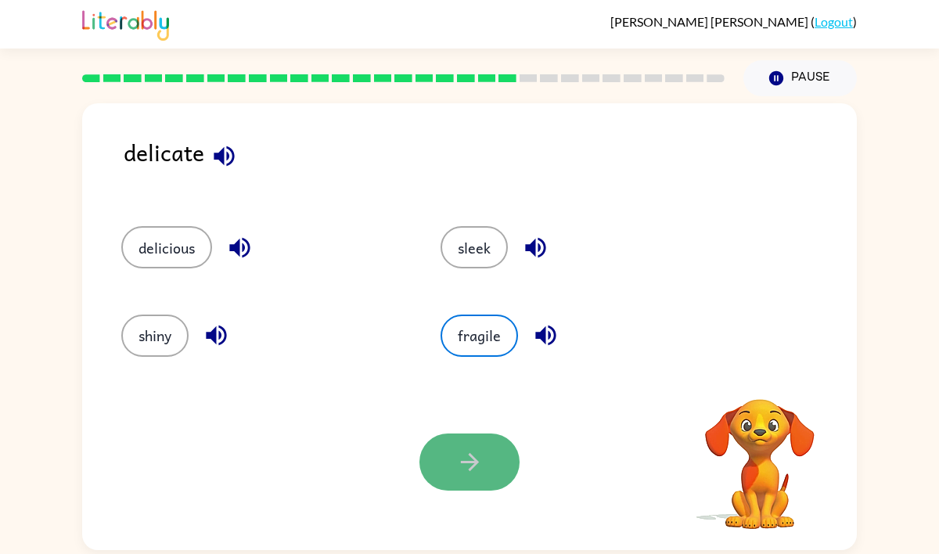
click at [483, 447] on button "button" at bounding box center [469, 461] width 100 height 57
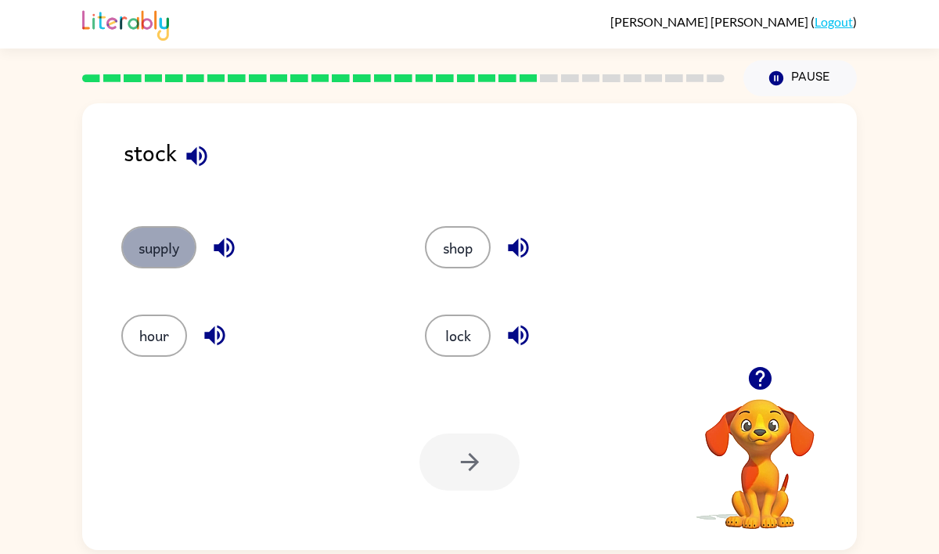
click at [142, 231] on button "supply" at bounding box center [158, 247] width 75 height 42
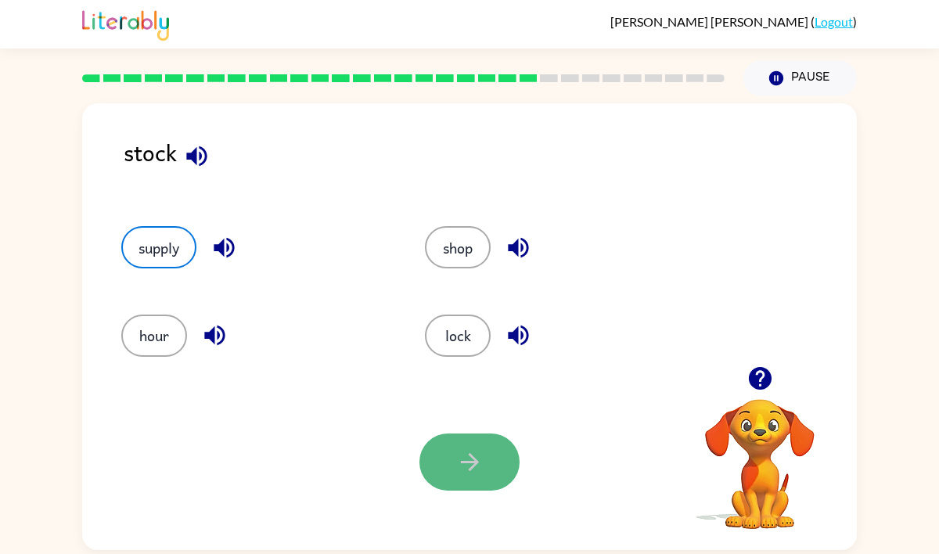
click at [477, 462] on icon "button" at bounding box center [469, 461] width 27 height 27
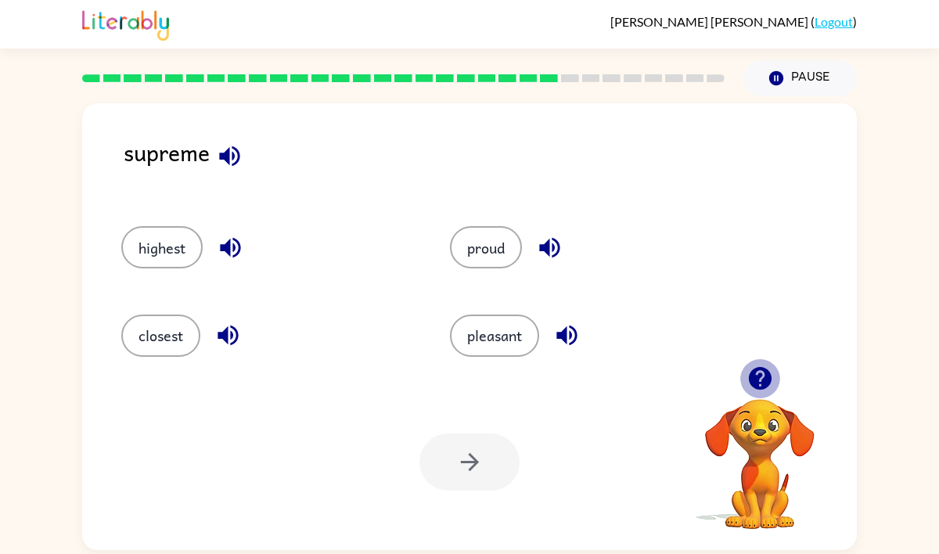
click at [765, 378] on icon "button" at bounding box center [759, 378] width 23 height 23
click at [163, 240] on button "highest" at bounding box center [161, 247] width 81 height 42
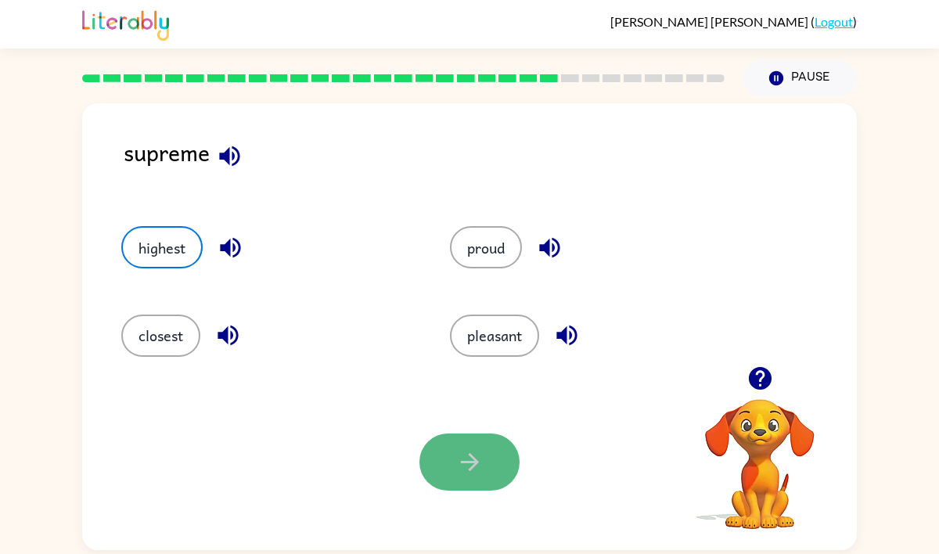
click at [472, 464] on icon "button" at bounding box center [469, 461] width 27 height 27
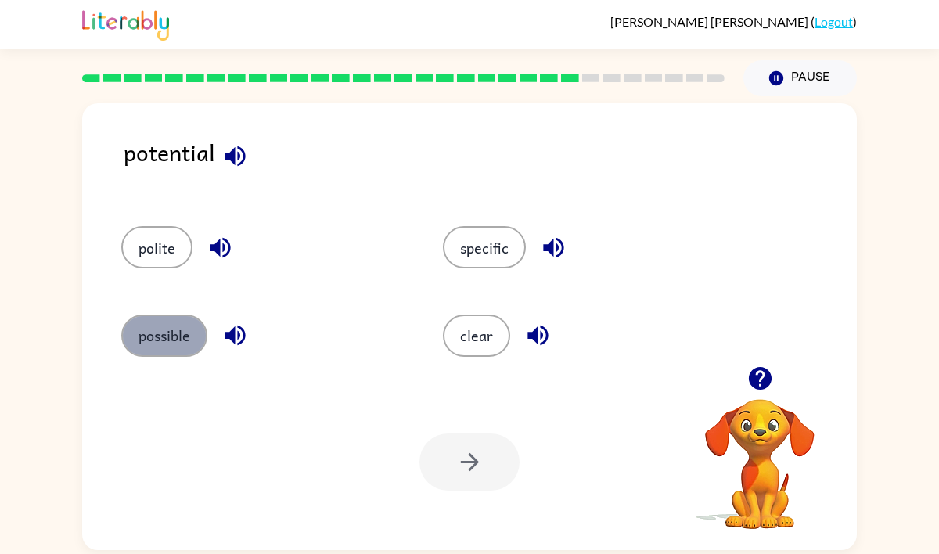
click at [187, 336] on button "possible" at bounding box center [164, 335] width 86 height 42
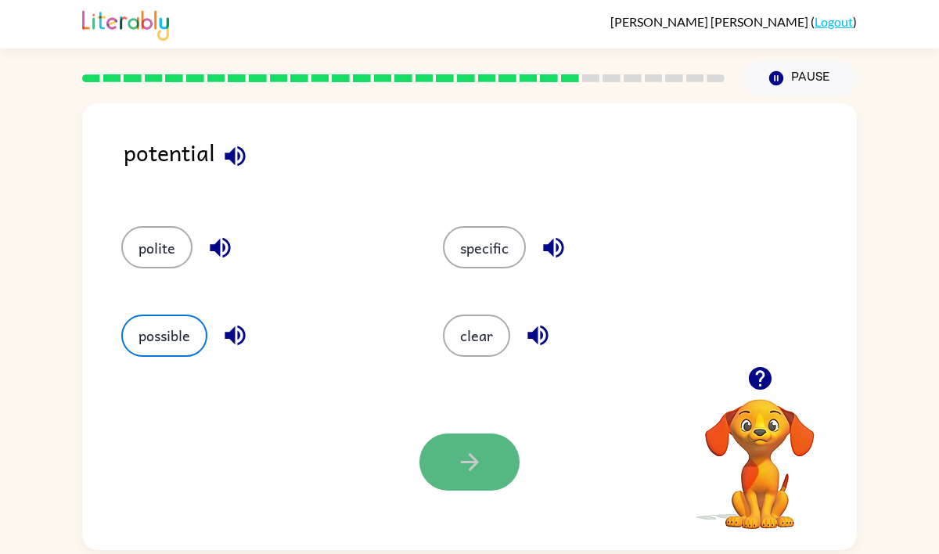
click at [476, 451] on icon "button" at bounding box center [469, 461] width 27 height 27
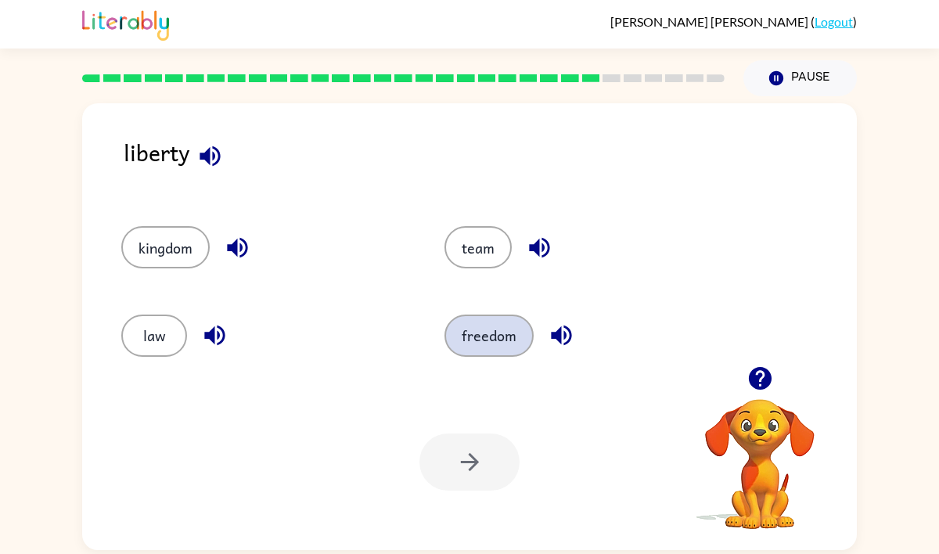
click at [486, 339] on button "freedom" at bounding box center [488, 335] width 89 height 42
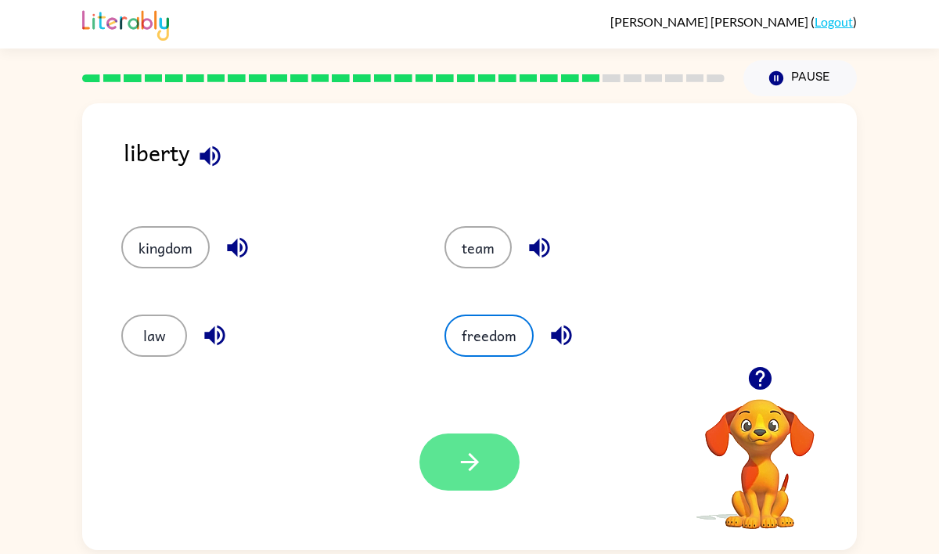
click at [440, 453] on button "button" at bounding box center [469, 461] width 100 height 57
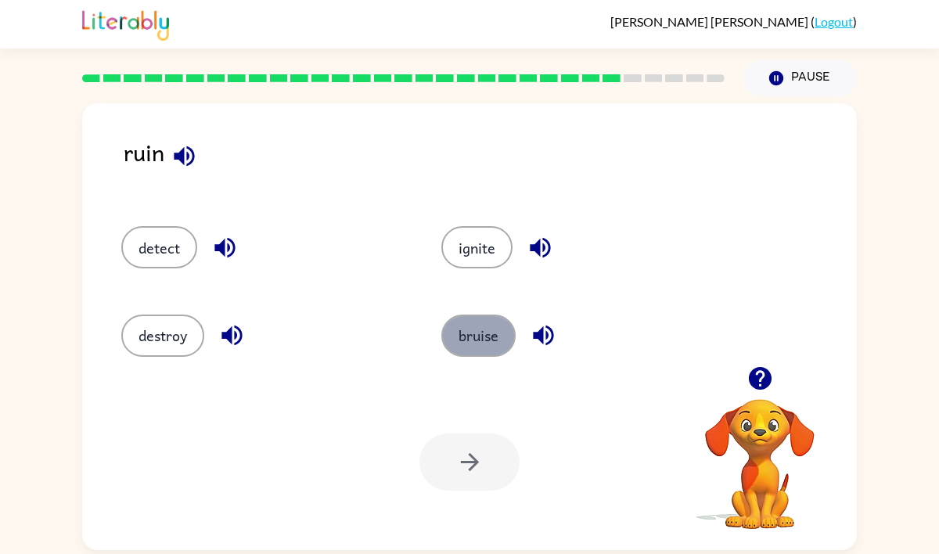
click at [465, 331] on button "bruise" at bounding box center [478, 335] width 74 height 42
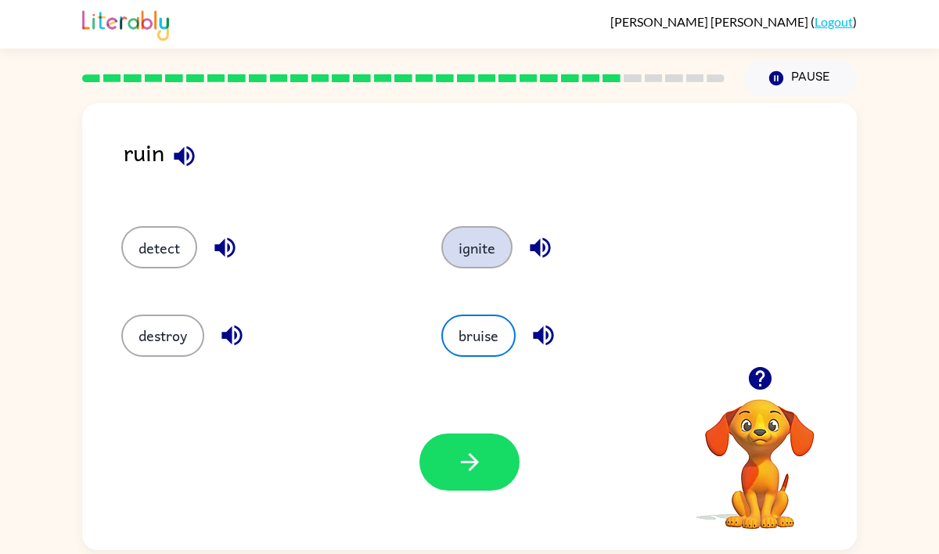
drag, startPoint x: 458, startPoint y: 234, endPoint x: 458, endPoint y: 256, distance: 21.9
click at [458, 235] on button "ignite" at bounding box center [476, 247] width 71 height 42
click at [463, 229] on button "ignite" at bounding box center [476, 247] width 71 height 42
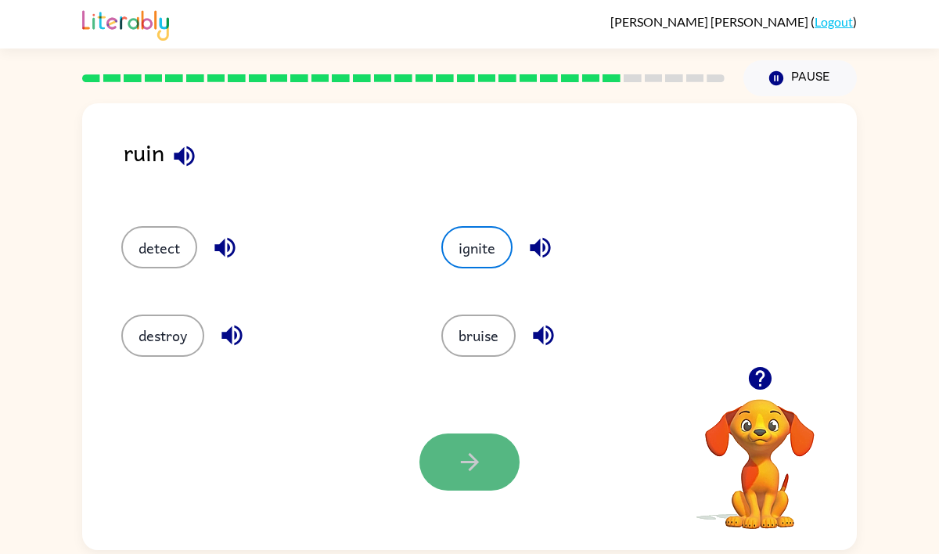
click at [468, 437] on button "button" at bounding box center [469, 461] width 100 height 57
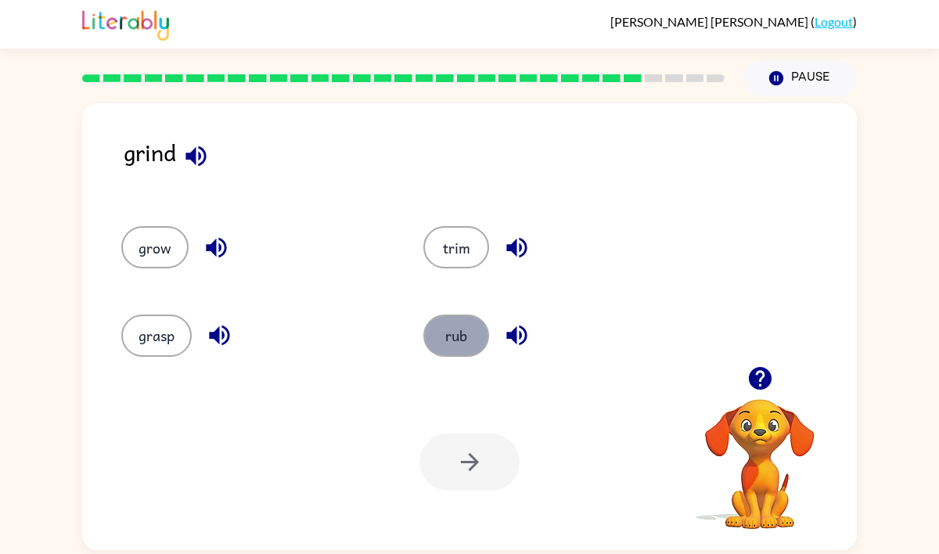
click at [464, 341] on button "rub" at bounding box center [456, 335] width 66 height 42
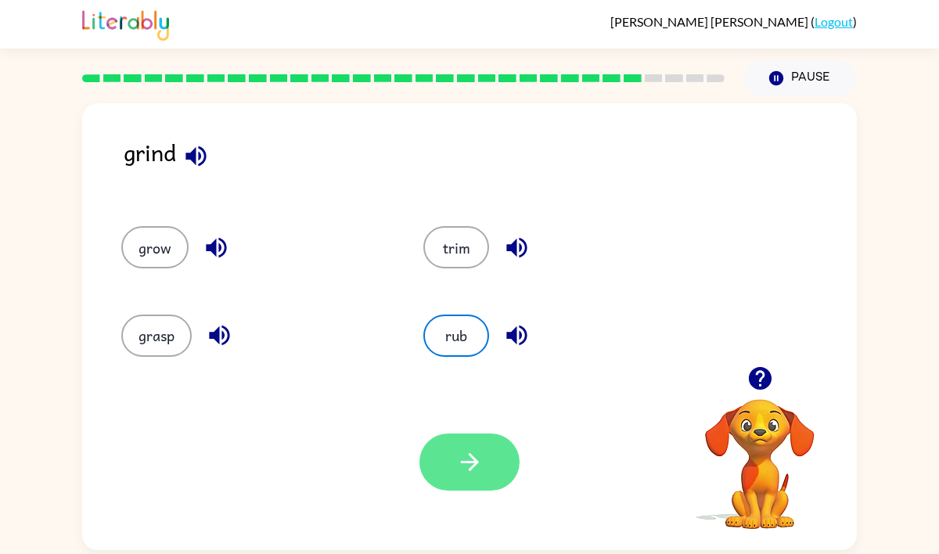
click at [462, 440] on button "button" at bounding box center [469, 461] width 100 height 57
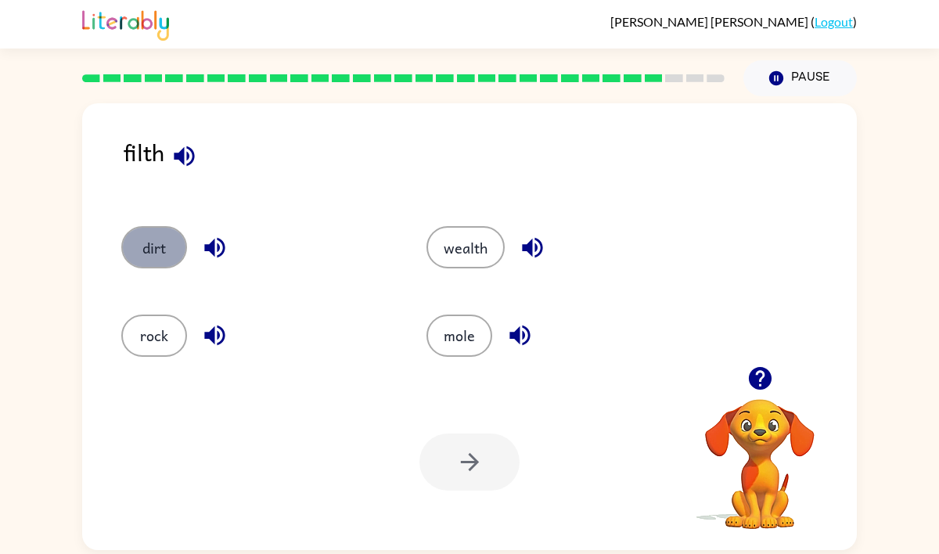
click at [149, 241] on button "dirt" at bounding box center [154, 247] width 66 height 42
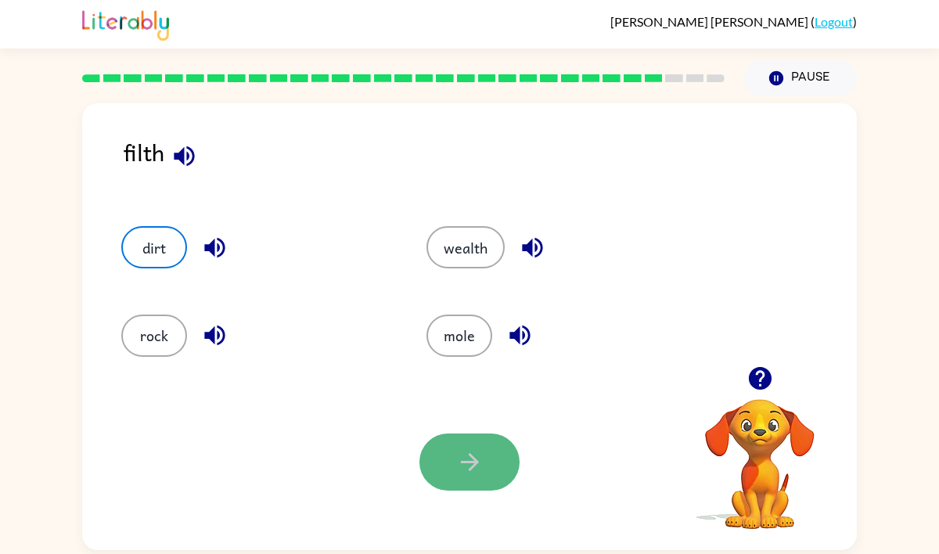
click at [493, 467] on button "button" at bounding box center [469, 461] width 100 height 57
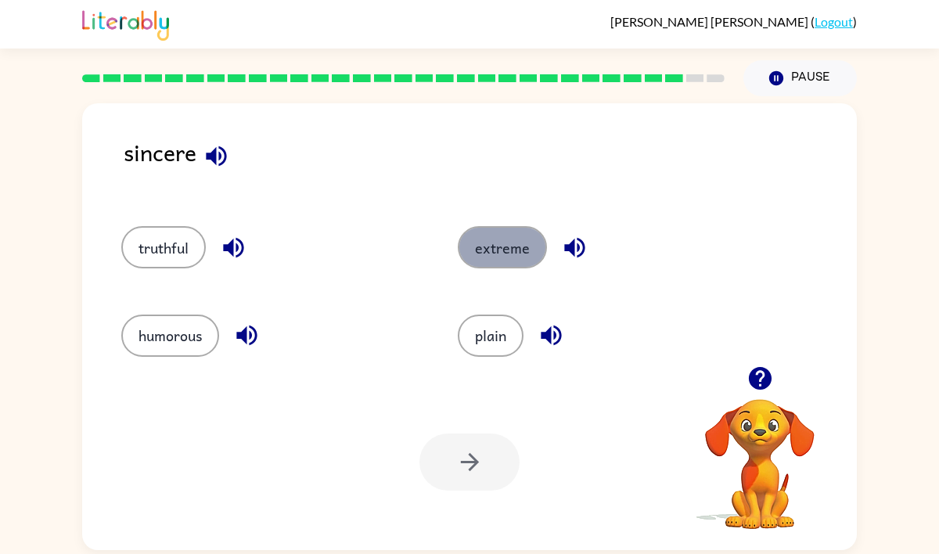
click at [507, 235] on button "extreme" at bounding box center [502, 247] width 89 height 42
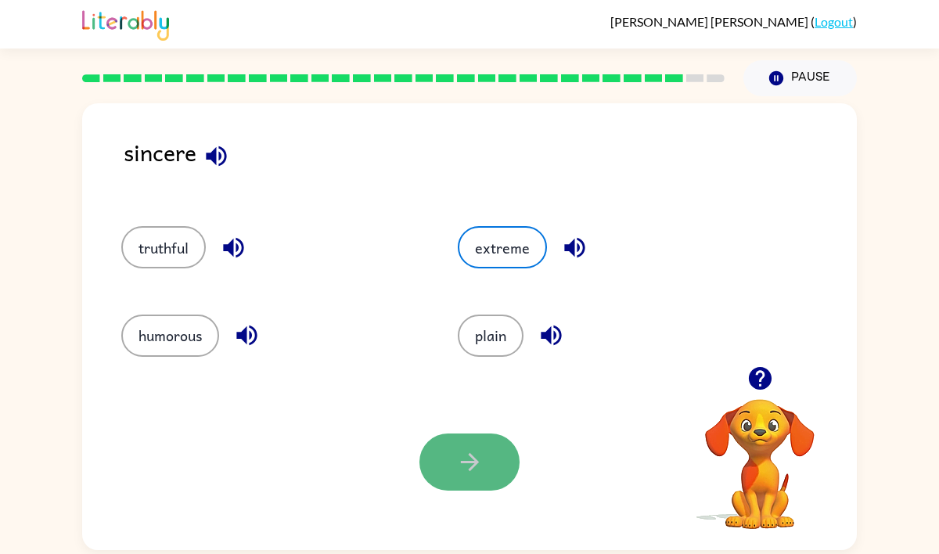
click at [451, 461] on button "button" at bounding box center [469, 461] width 100 height 57
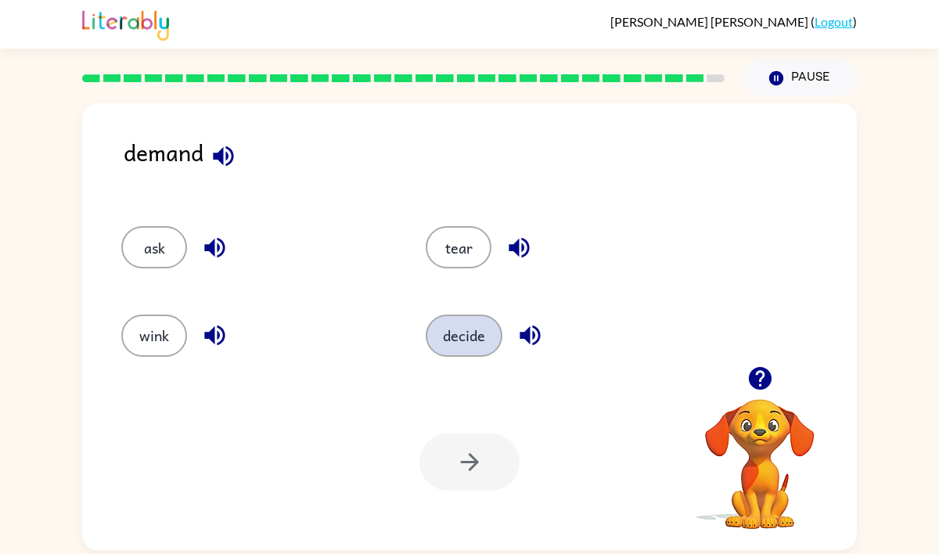
click at [456, 339] on button "decide" at bounding box center [463, 335] width 77 height 42
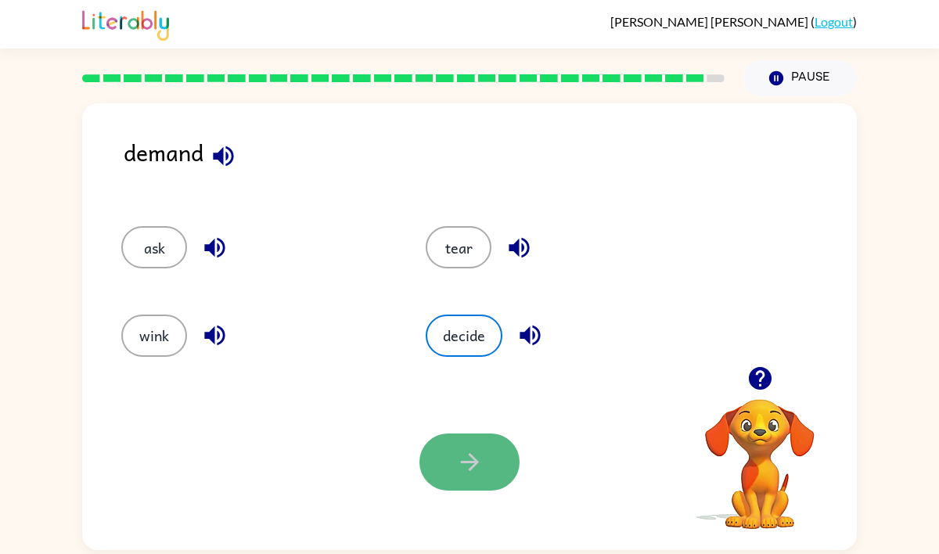
click at [465, 458] on icon "button" at bounding box center [469, 461] width 27 height 27
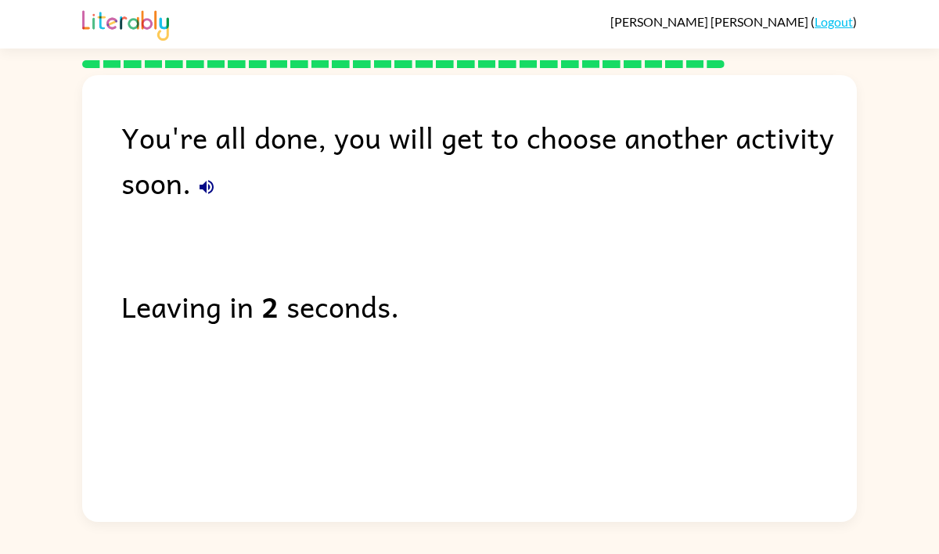
drag, startPoint x: 491, startPoint y: 206, endPoint x: 343, endPoint y: 243, distance: 153.3
click at [343, 242] on div "You're all done, you will get to choose another activity soon. Leaving in 2 sec…" at bounding box center [469, 294] width 774 height 439
